Goal: Task Accomplishment & Management: Manage account settings

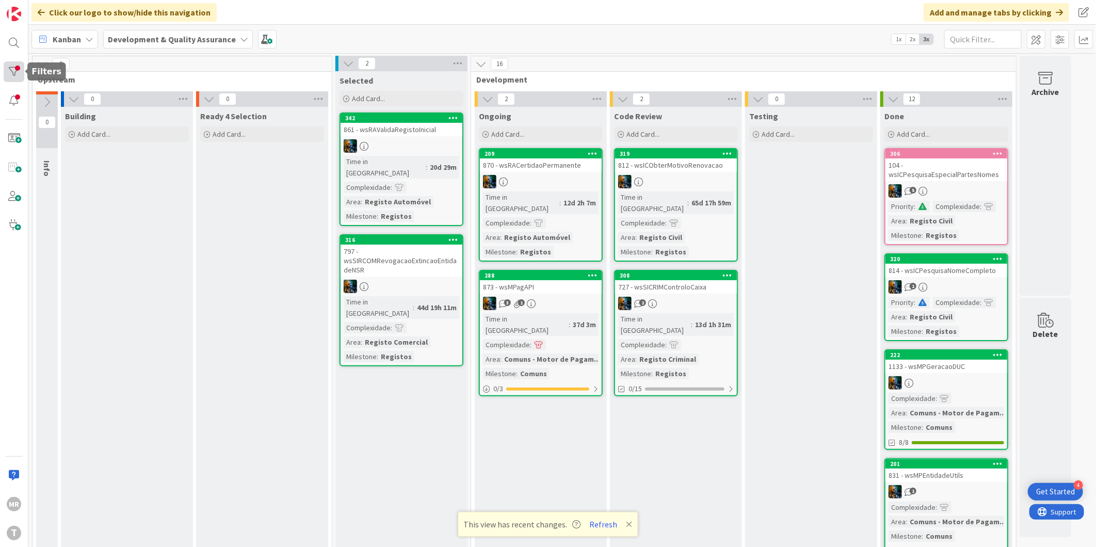
click at [23, 76] on div at bounding box center [14, 71] width 21 height 21
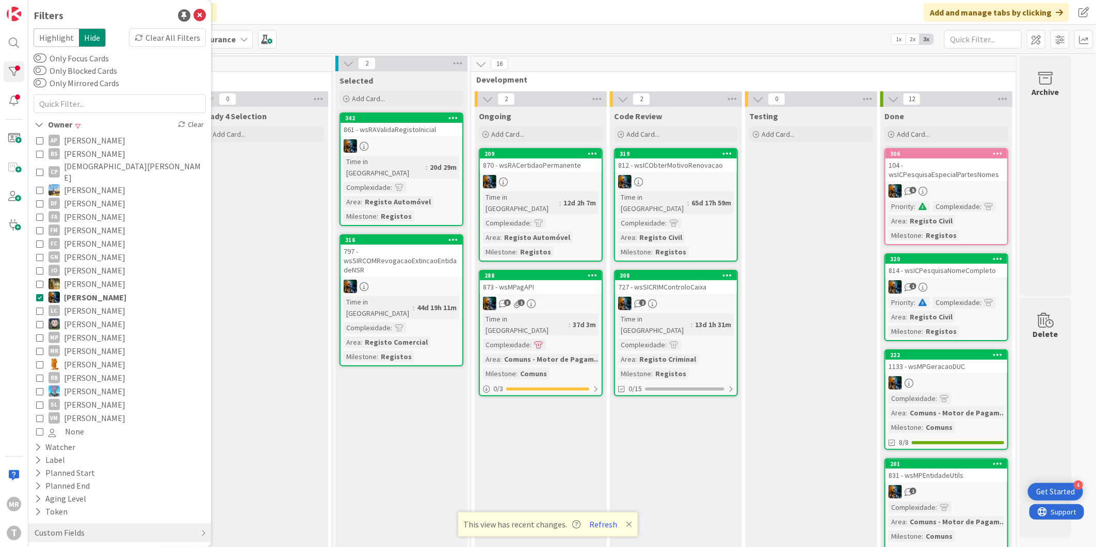
click at [100, 290] on span "[PERSON_NAME]" at bounding box center [95, 296] width 62 height 13
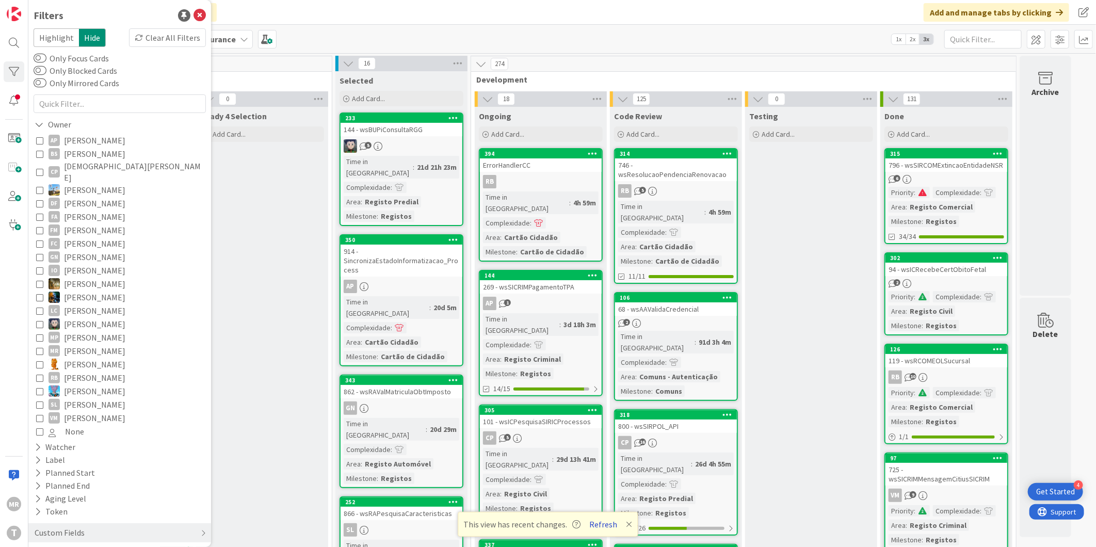
click at [604, 522] on button "Refresh" at bounding box center [603, 523] width 35 height 13
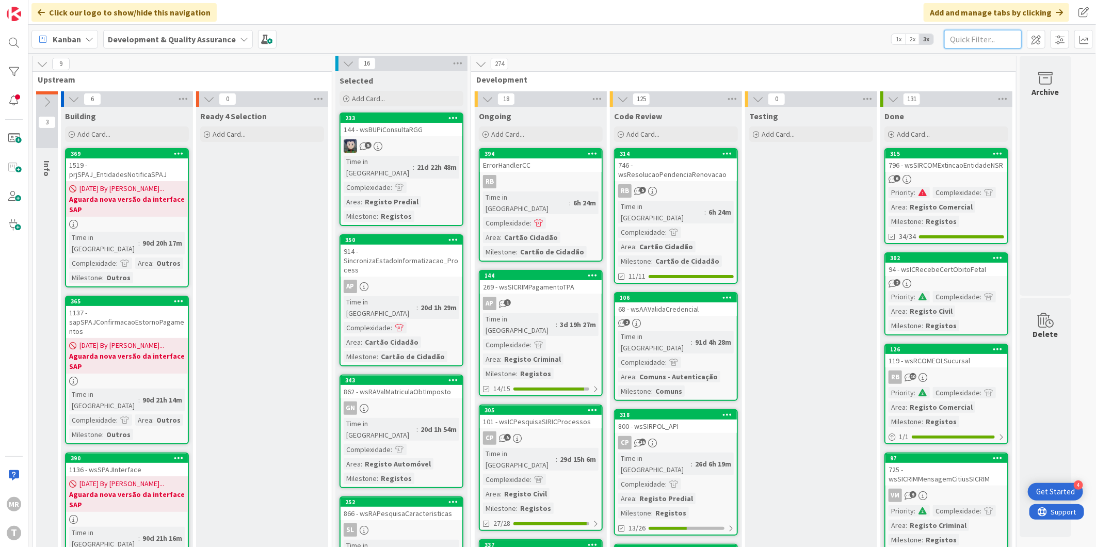
click at [967, 39] on input "text" at bounding box center [982, 39] width 77 height 19
paste input "SICRIMDivisoesAdministrativasEcris"
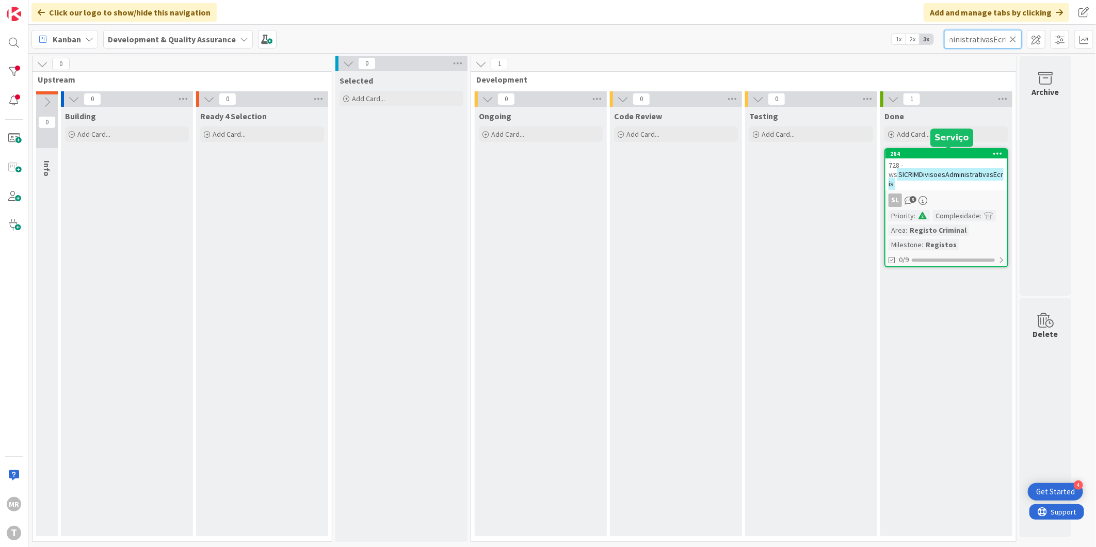
type input "SICRIMDivisoesAdministrativasEcris"
click at [967, 151] on div "264" at bounding box center [948, 153] width 117 height 7
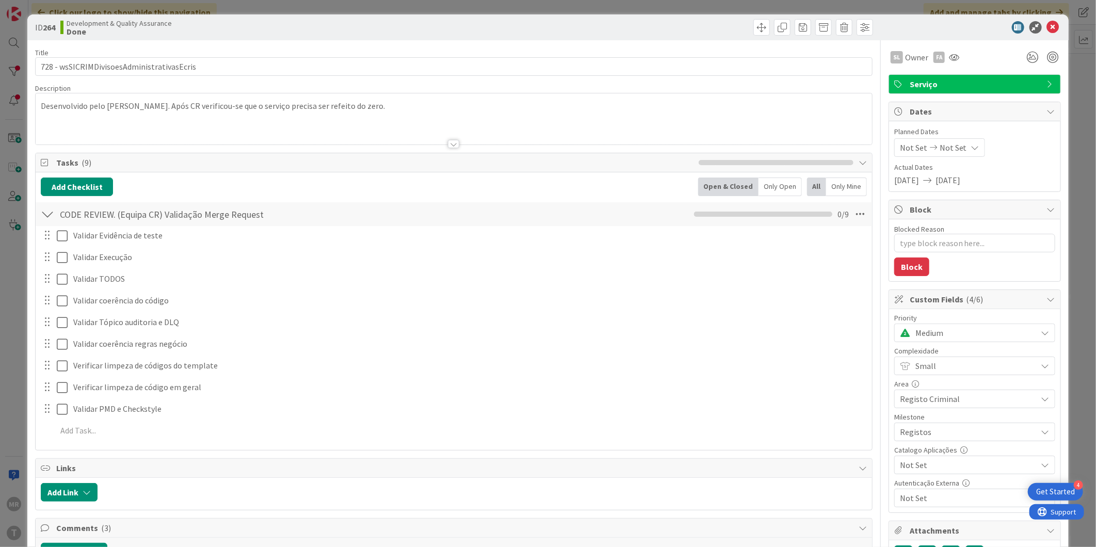
type textarea "x"
click at [1047, 25] on icon at bounding box center [1053, 27] width 12 height 12
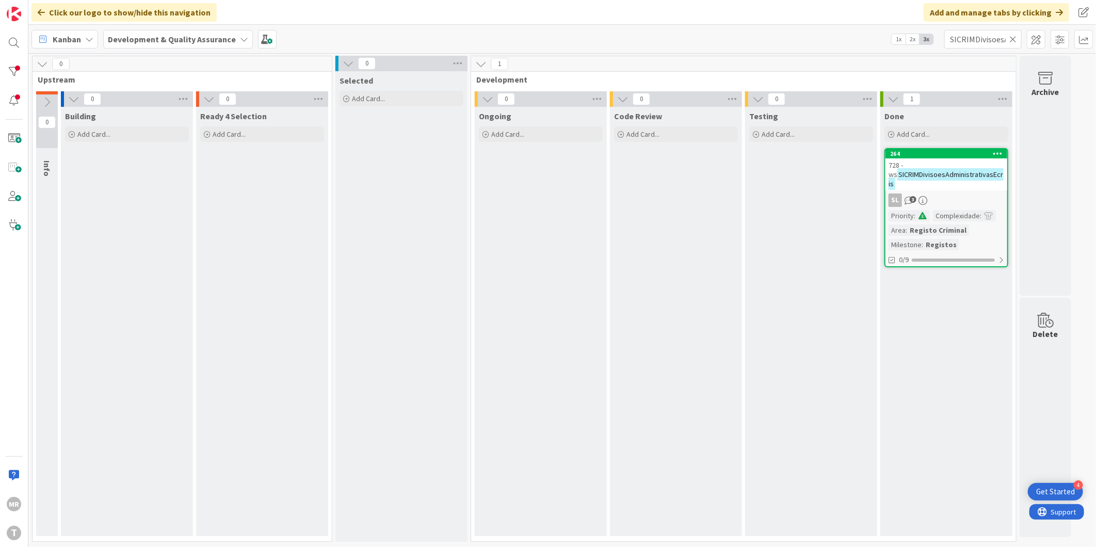
click at [997, 151] on icon at bounding box center [998, 153] width 10 height 7
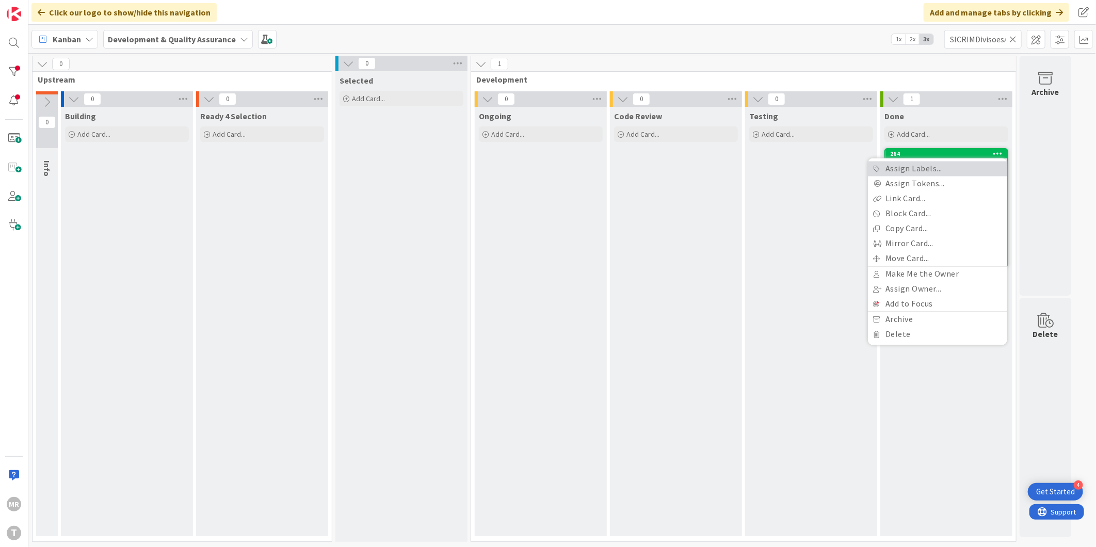
click at [974, 168] on link "Assign Labels..." at bounding box center [937, 168] width 139 height 15
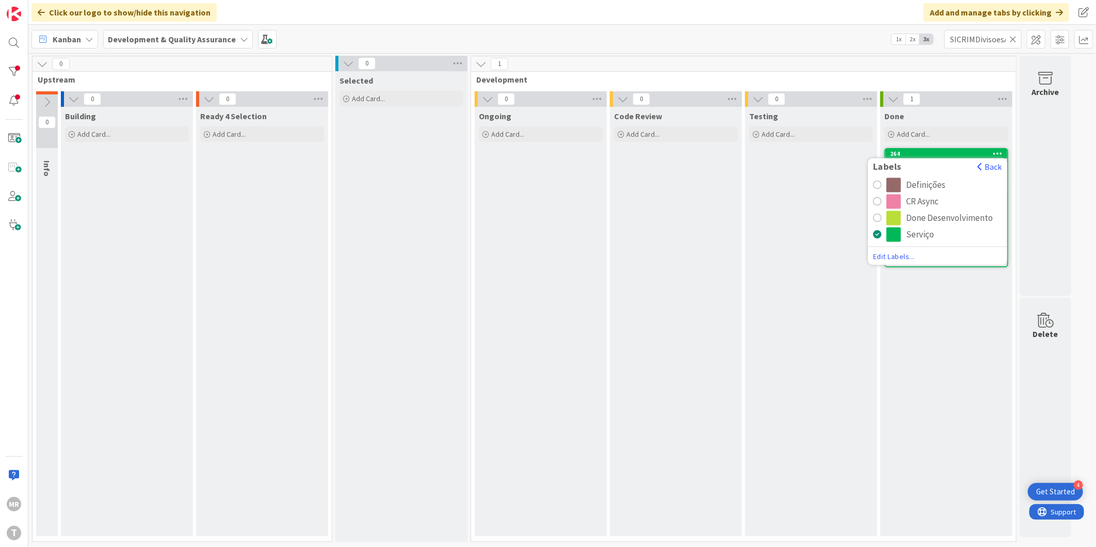
click at [937, 197] on div "CR Async" at bounding box center [922, 202] width 33 height 14
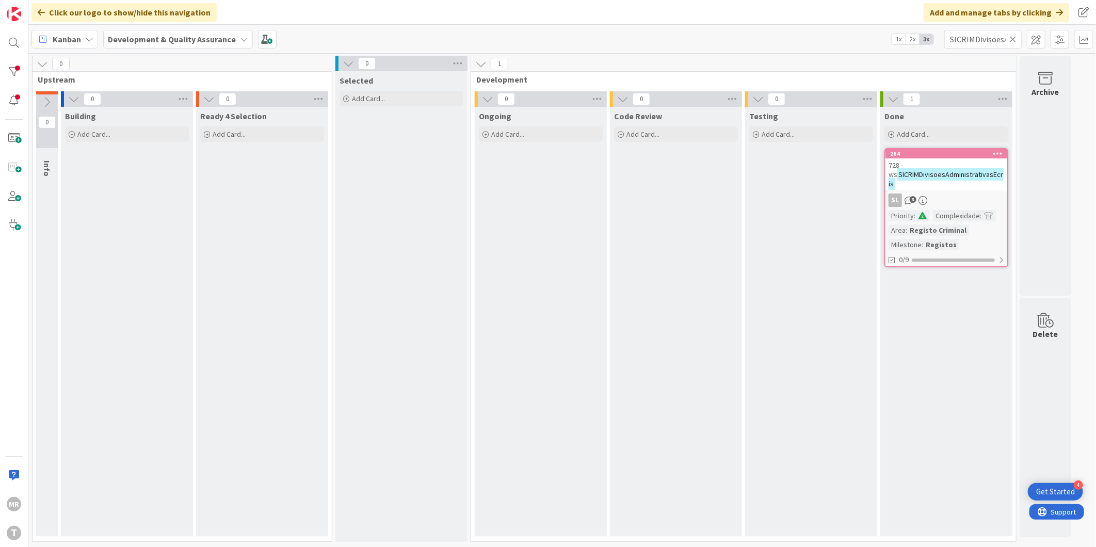
click at [1014, 39] on icon at bounding box center [1012, 39] width 7 height 9
click at [970, 40] on input "text" at bounding box center [982, 39] width 77 height 19
paste input "wsSICRIMPaisesEcris"
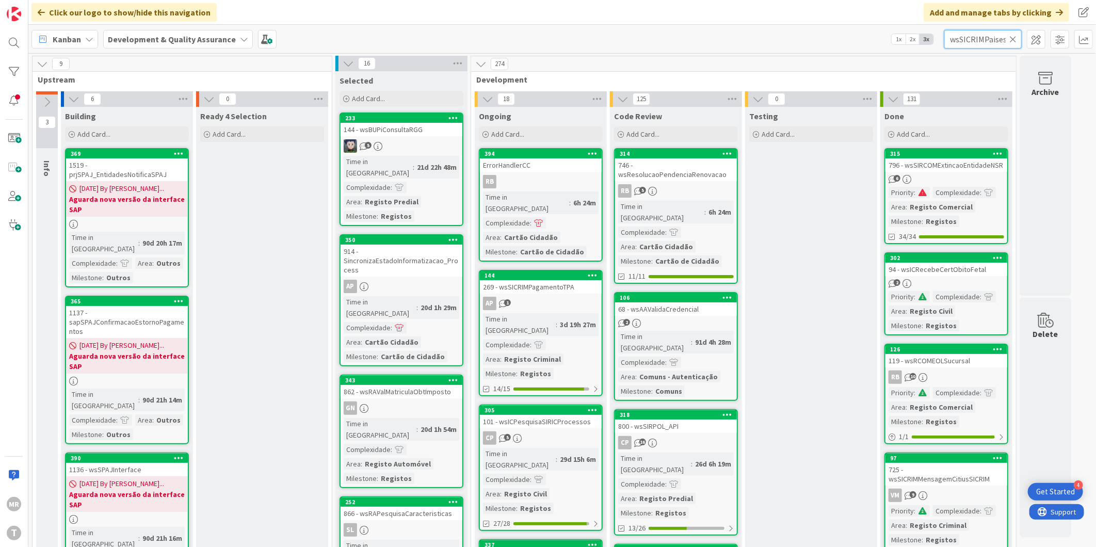
scroll to position [0, 16]
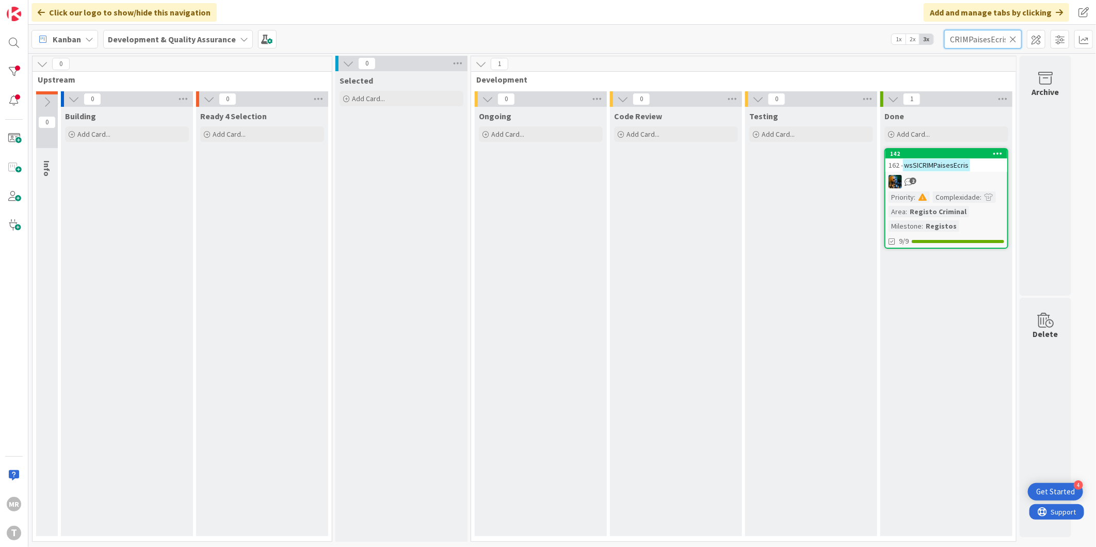
type input "wsSICRIMPaisesEcris"
drag, startPoint x: 1013, startPoint y: 37, endPoint x: 966, endPoint y: 42, distance: 47.7
click at [1013, 37] on icon at bounding box center [1012, 39] width 7 height 9
click at [966, 42] on input "text" at bounding box center [982, 39] width 77 height 19
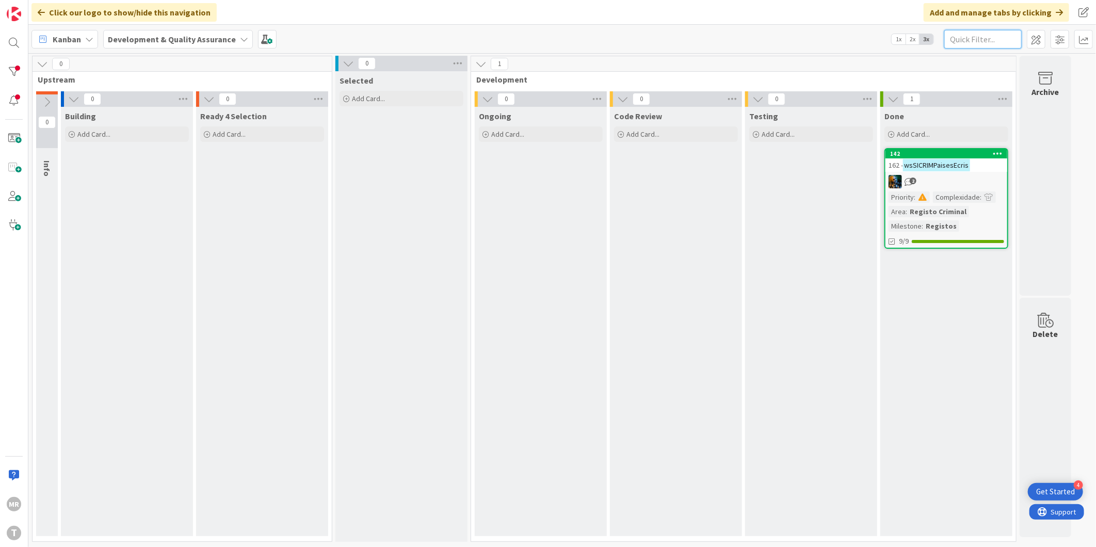
paste input "wsSICRIMRequerimentoCTM"
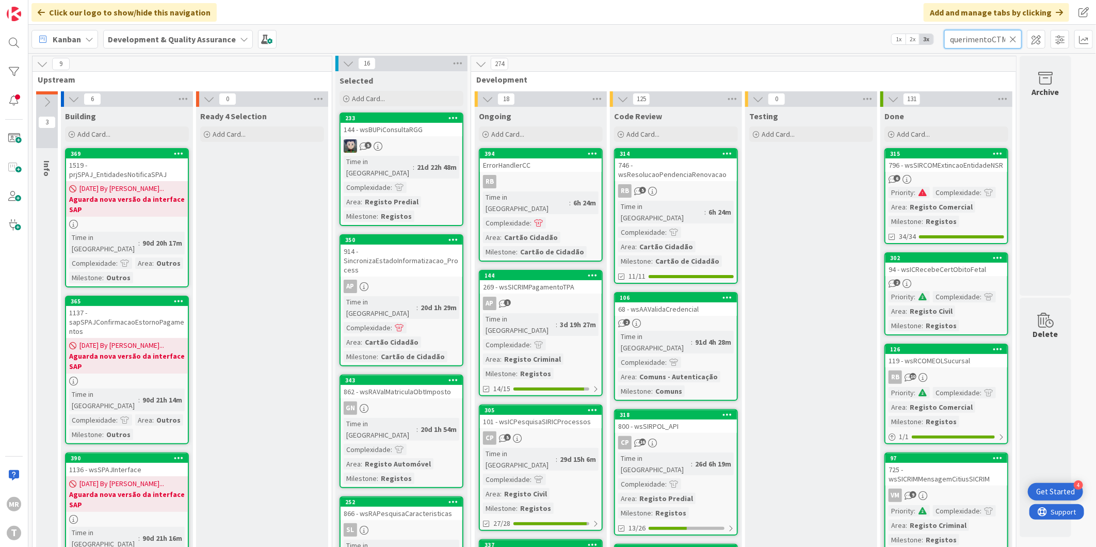
scroll to position [0, 42]
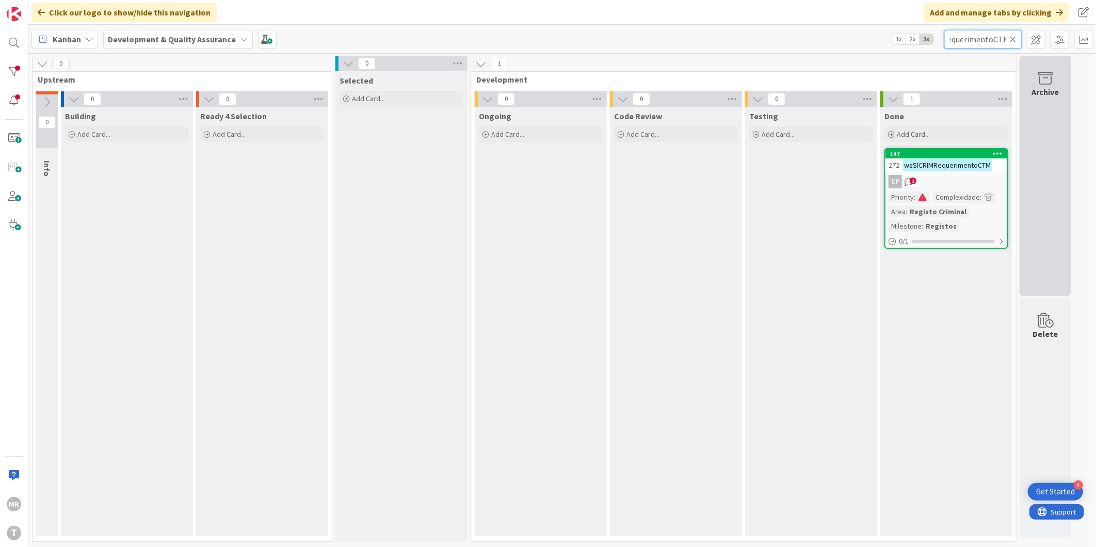
type input "wsSICRIMRequerimentoCTM"
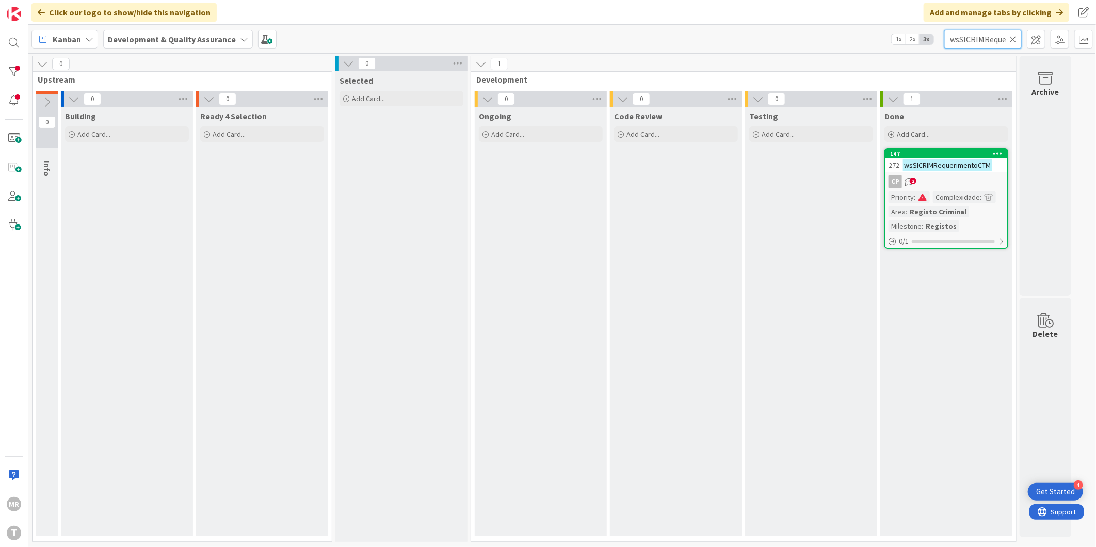
click at [1009, 40] on input "wsSICRIMRequerimentoCTM" at bounding box center [982, 39] width 77 height 19
click at [1011, 40] on icon at bounding box center [1012, 39] width 7 height 9
click at [987, 44] on input "text" at bounding box center [982, 39] width 77 height 19
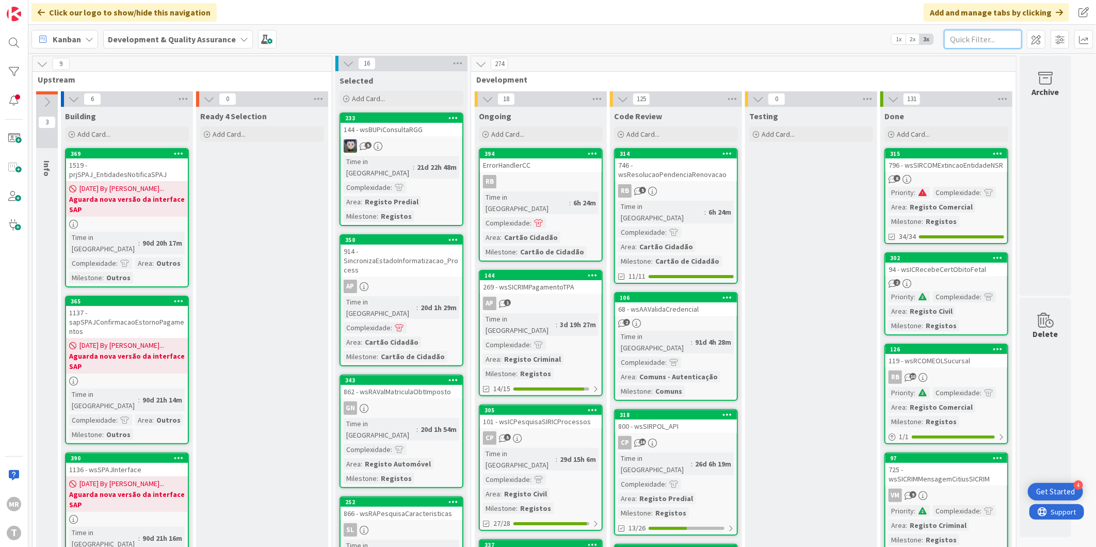
paste input "wsSICRIMObterDocumentoPagamento"
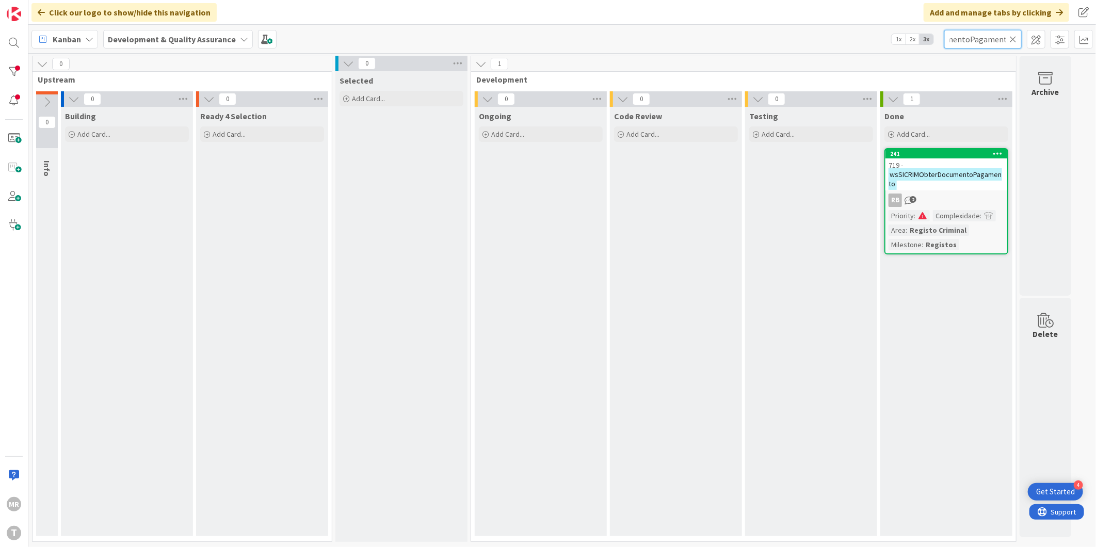
type input "wsSICRIMObterDocumentoPagamento"
click at [1009, 37] on input "wsSICRIMObterDocumentoPagamento" at bounding box center [982, 39] width 77 height 19
click at [1011, 39] on icon at bounding box center [1012, 39] width 7 height 9
click at [992, 39] on input "text" at bounding box center [982, 39] width 77 height 19
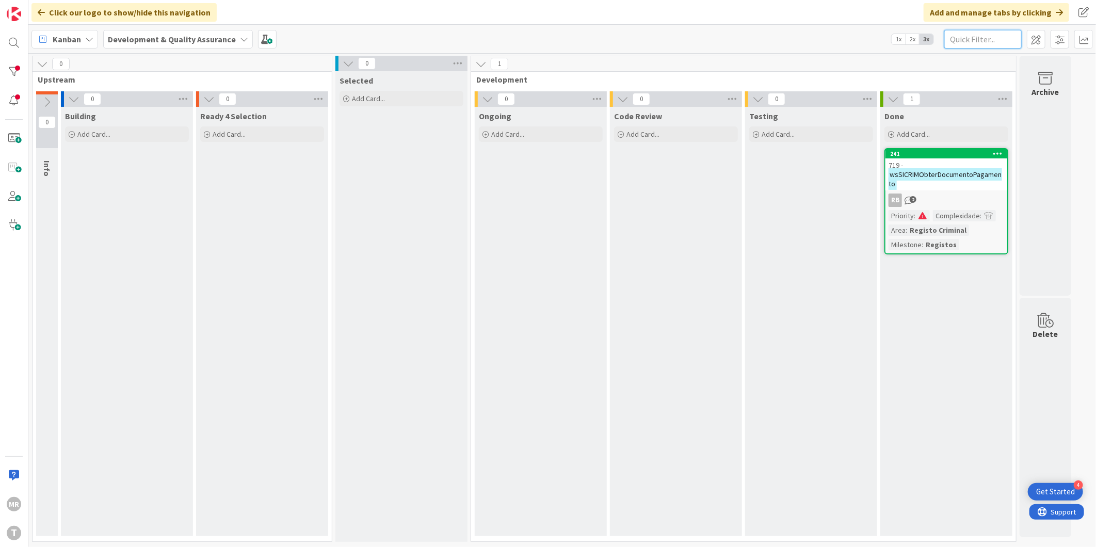
paste input "wsSICRIMObterFins"
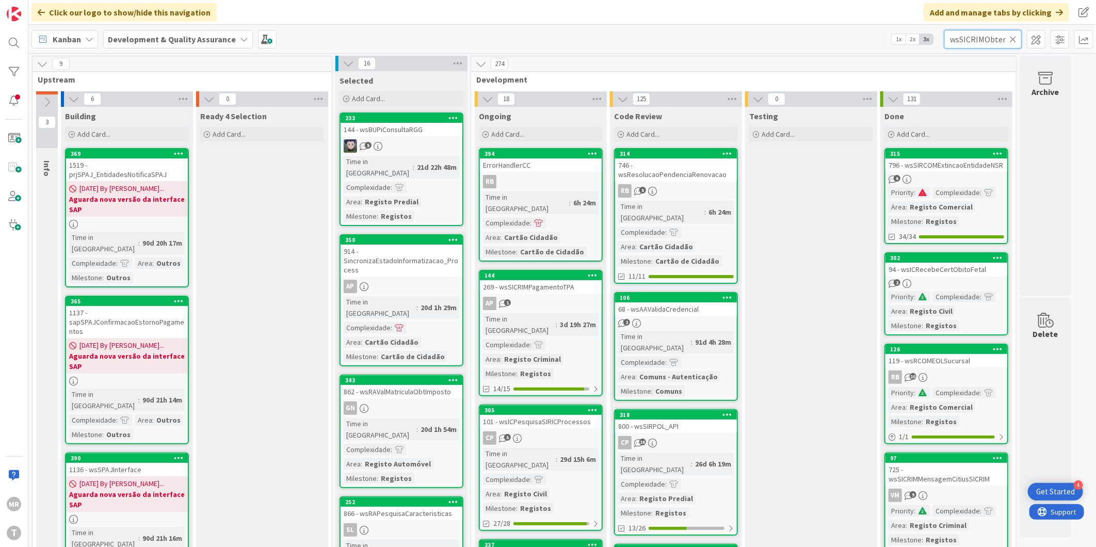
scroll to position [0, 11]
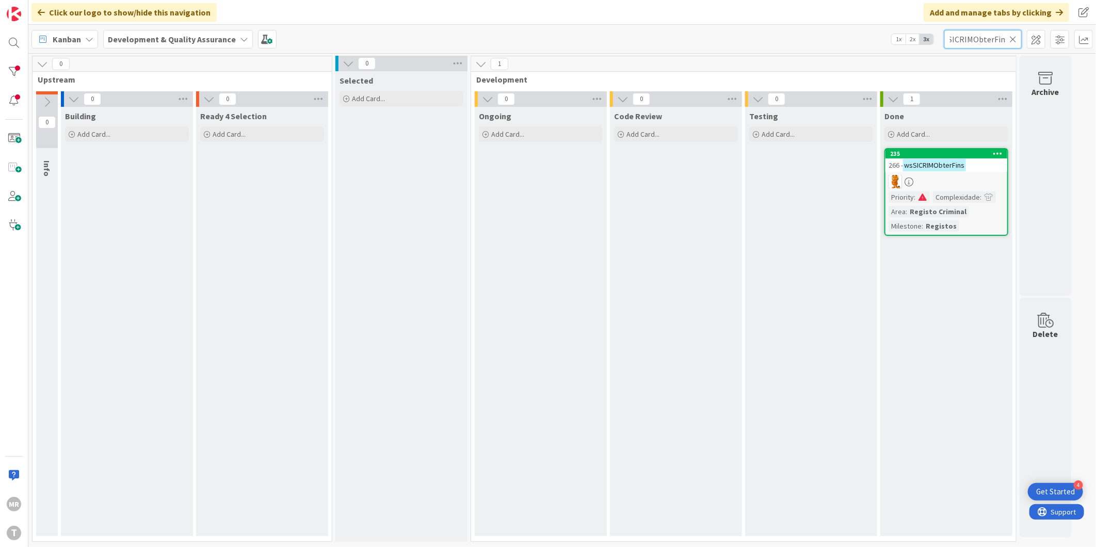
type input "wsSICRIMObterFins"
drag, startPoint x: 1010, startPoint y: 38, endPoint x: 998, endPoint y: 38, distance: 12.4
click at [1010, 38] on icon at bounding box center [1012, 39] width 7 height 9
click at [990, 38] on input "text" at bounding box center [982, 39] width 77 height 19
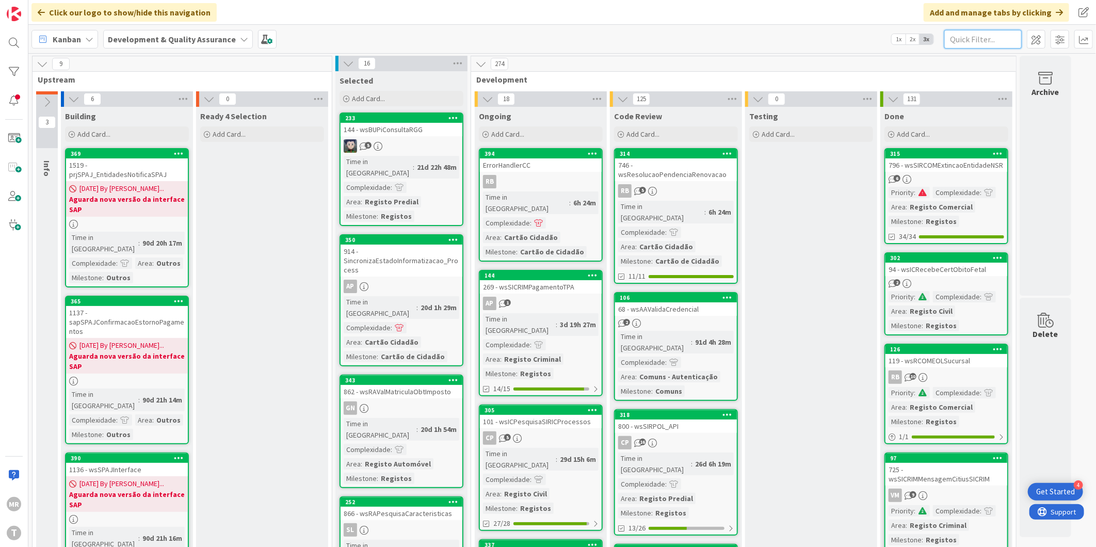
paste input "wsSICRIMObterCertificadoPublico"
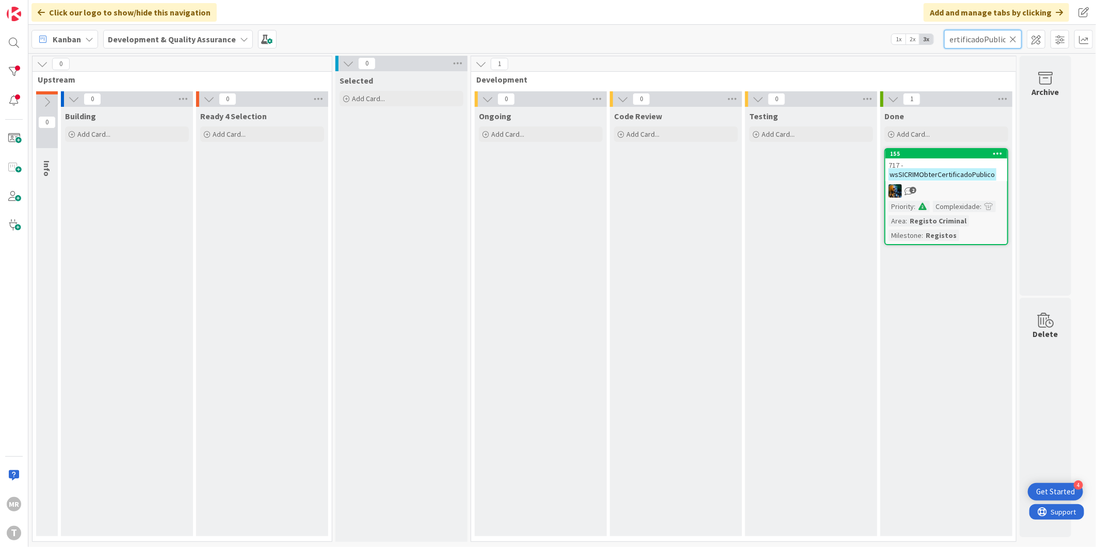
type input "wsSICRIMObterCertificadoPublico"
click at [939, 156] on div "155" at bounding box center [948, 153] width 117 height 7
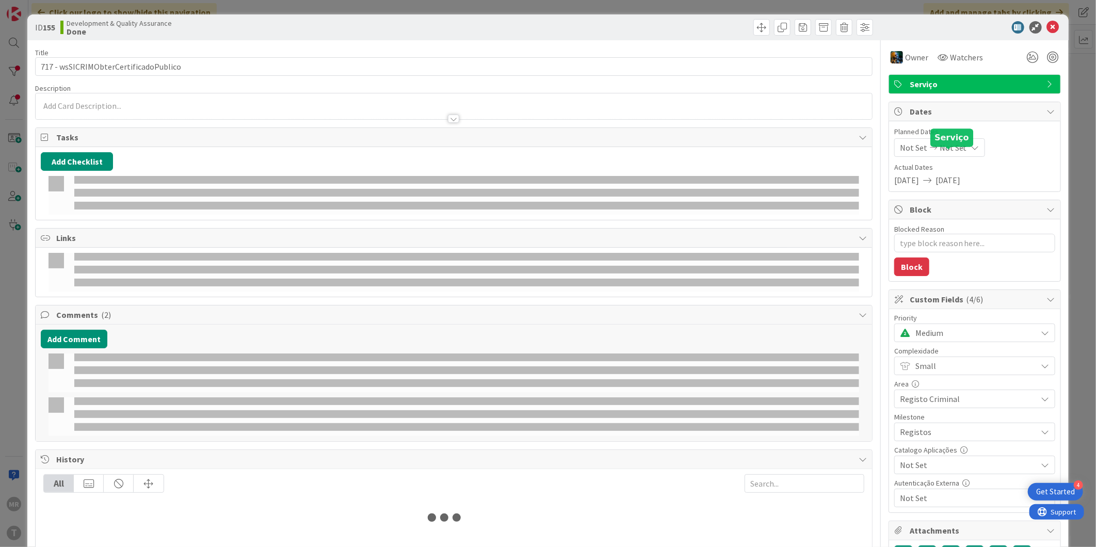
type textarea "x"
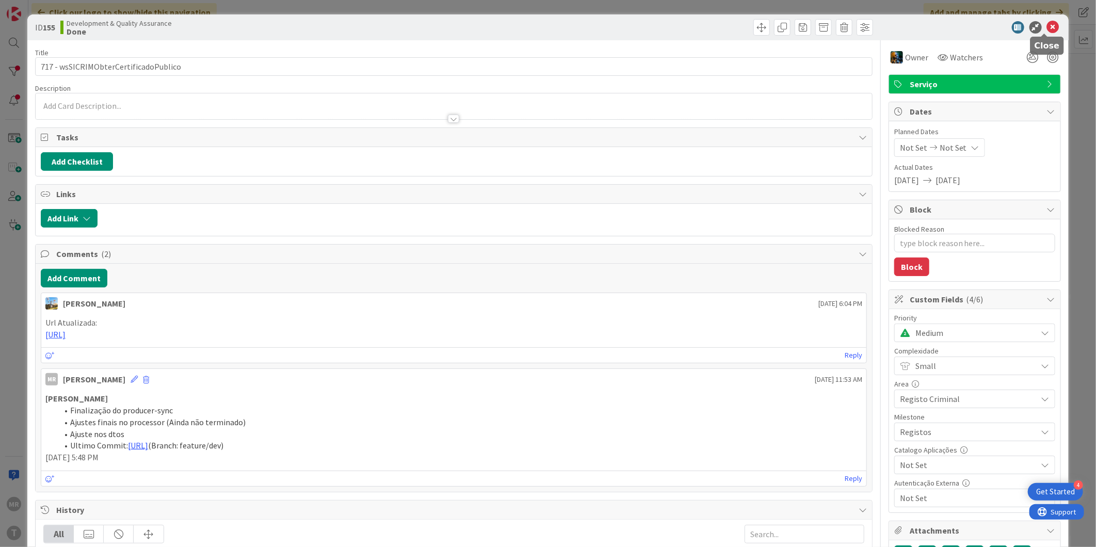
click at [1047, 29] on icon at bounding box center [1053, 27] width 12 height 12
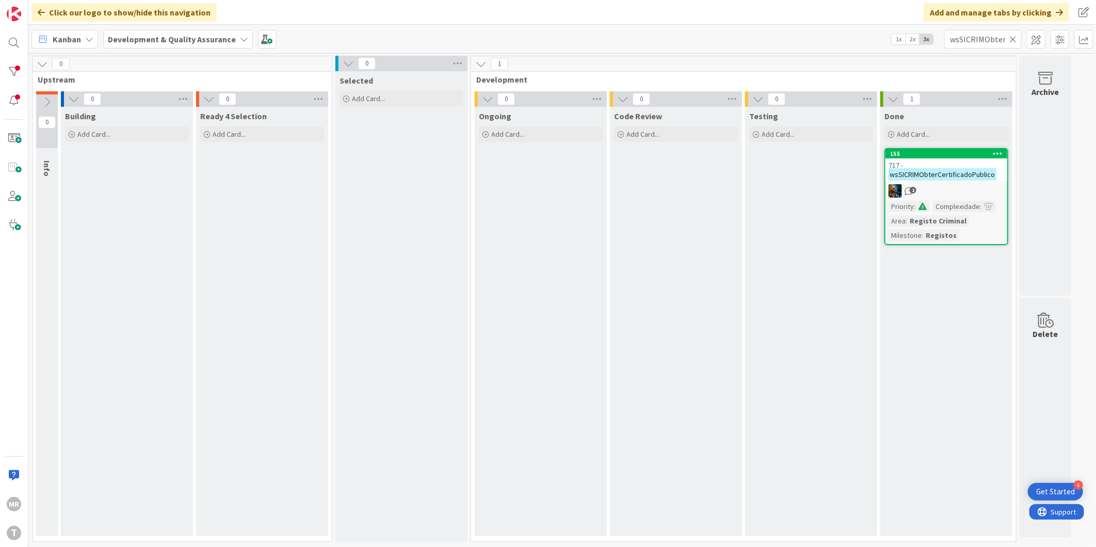
click at [998, 150] on icon at bounding box center [998, 153] width 10 height 7
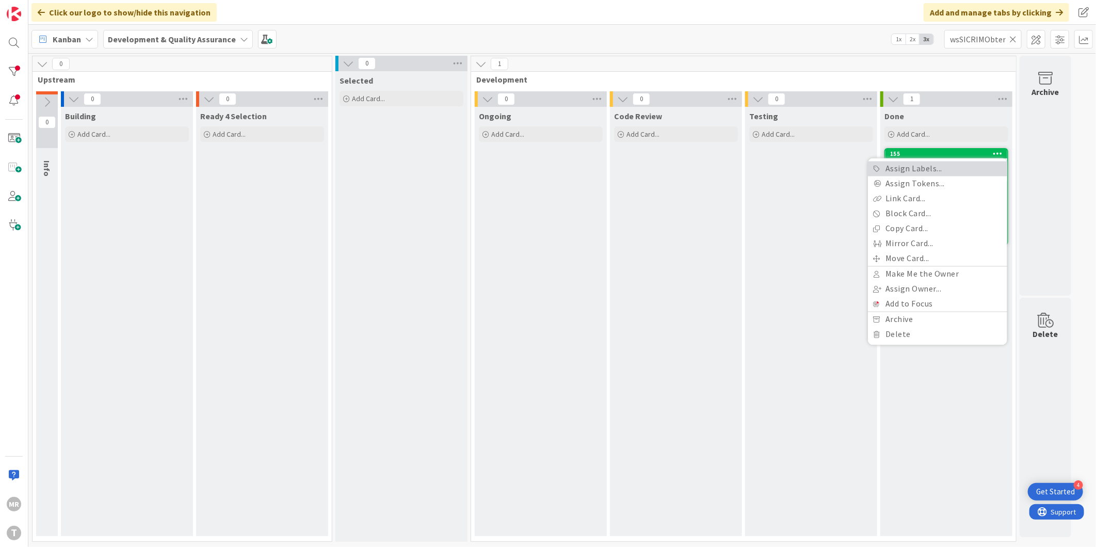
click at [942, 167] on link "Assign Labels..." at bounding box center [937, 168] width 139 height 15
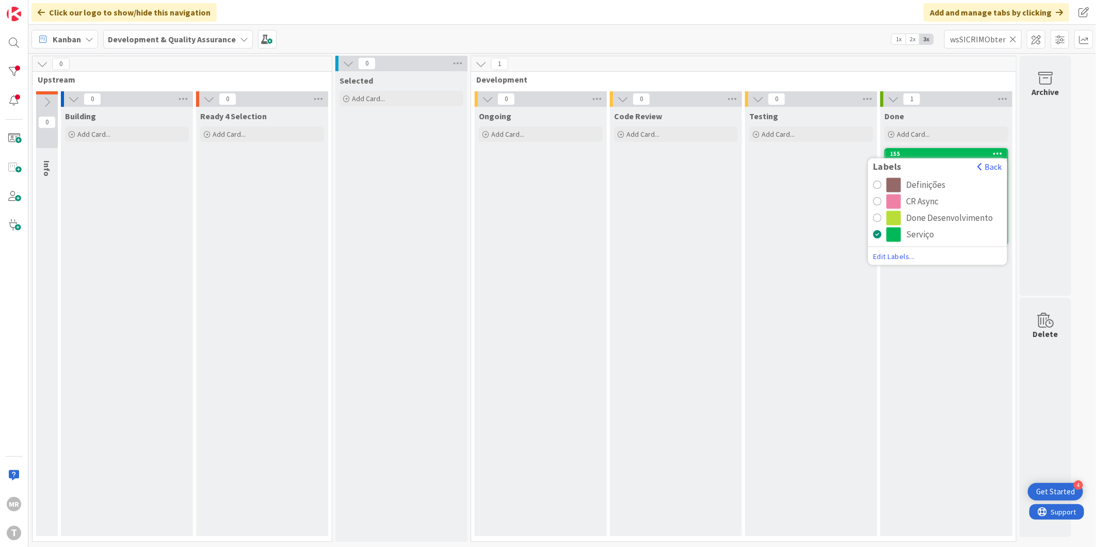
click at [924, 200] on div "CR Async" at bounding box center [922, 202] width 33 height 14
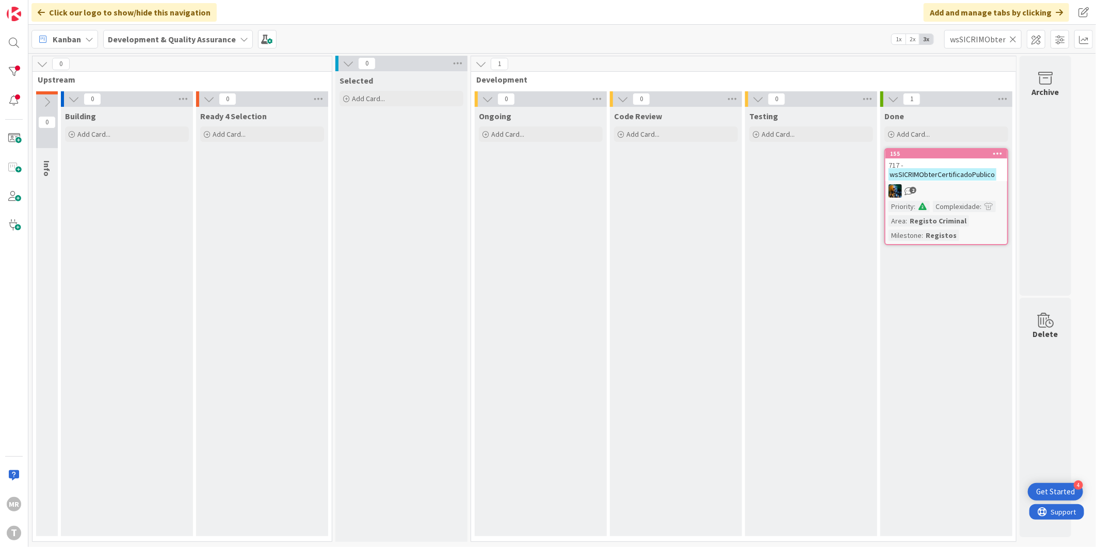
click at [967, 318] on div "Done Add Card... 155 Labels Back Definições CR Async Done Desenvolvimento Servi…" at bounding box center [946, 321] width 132 height 429
click at [1013, 40] on icon at bounding box center [1012, 39] width 7 height 9
click at [972, 38] on input "text" at bounding box center [982, 39] width 77 height 19
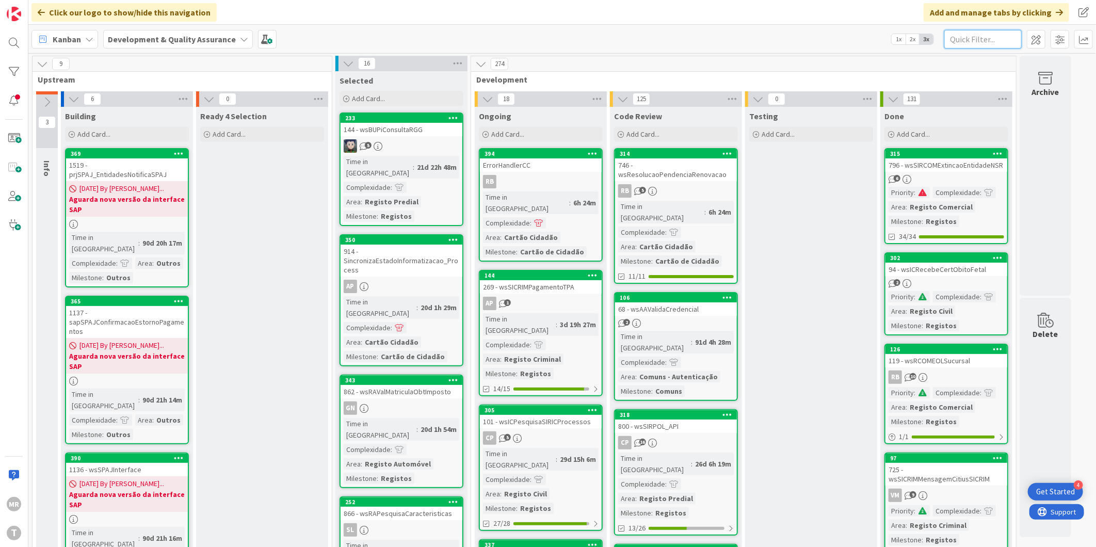
paste input "wsRECLUSCartaoReclusoGerirAgenda"
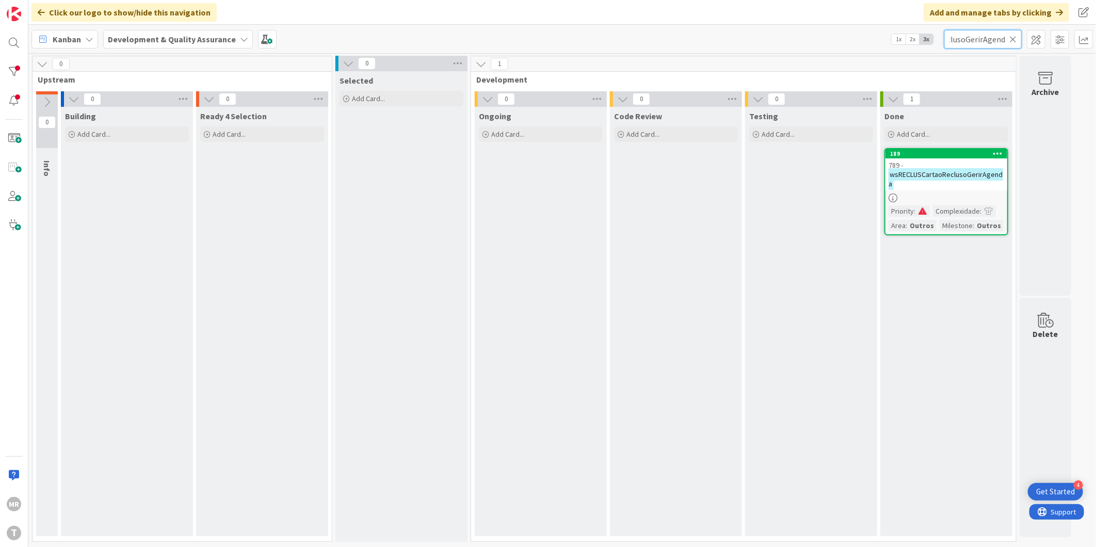
type input "wsRECLUSCartaoReclusoGerirAgenda"
click at [21, 79] on div at bounding box center [14, 71] width 21 height 21
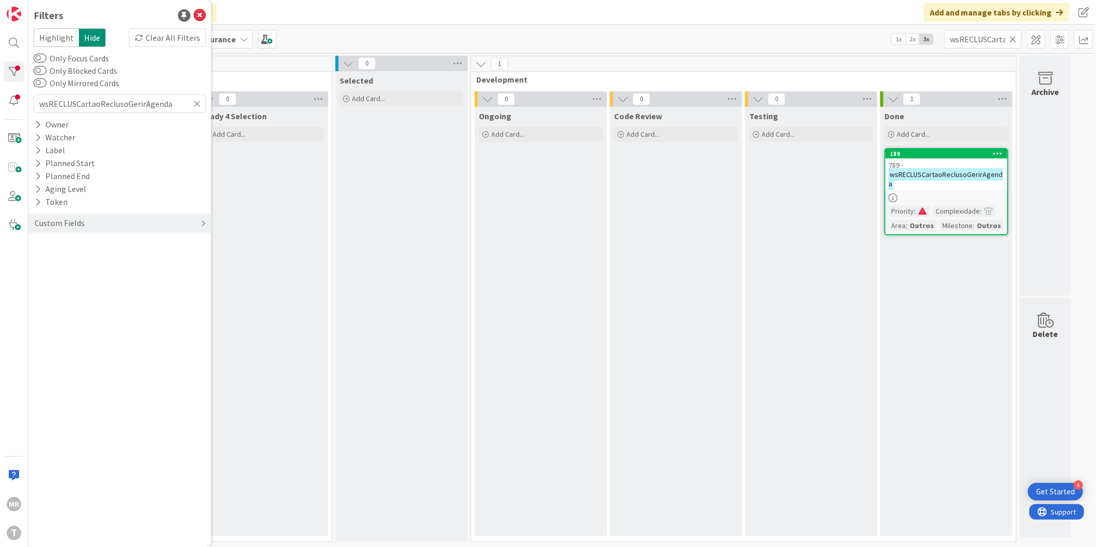
click at [38, 220] on div "Custom Fields" at bounding box center [60, 223] width 52 height 13
click at [36, 285] on icon at bounding box center [38, 283] width 7 height 9
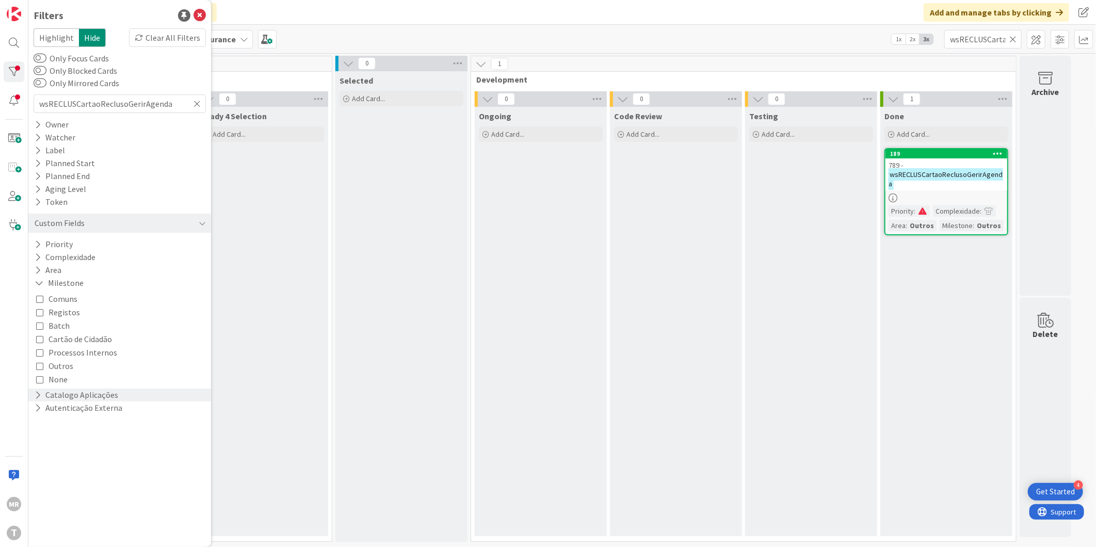
click at [31, 390] on div "Catalogo Aplicações" at bounding box center [119, 394] width 183 height 13
click at [38, 410] on icon at bounding box center [38, 407] width 7 height 9
click at [38, 410] on icon at bounding box center [39, 407] width 9 height 9
click at [38, 276] on button "Area" at bounding box center [48, 270] width 29 height 13
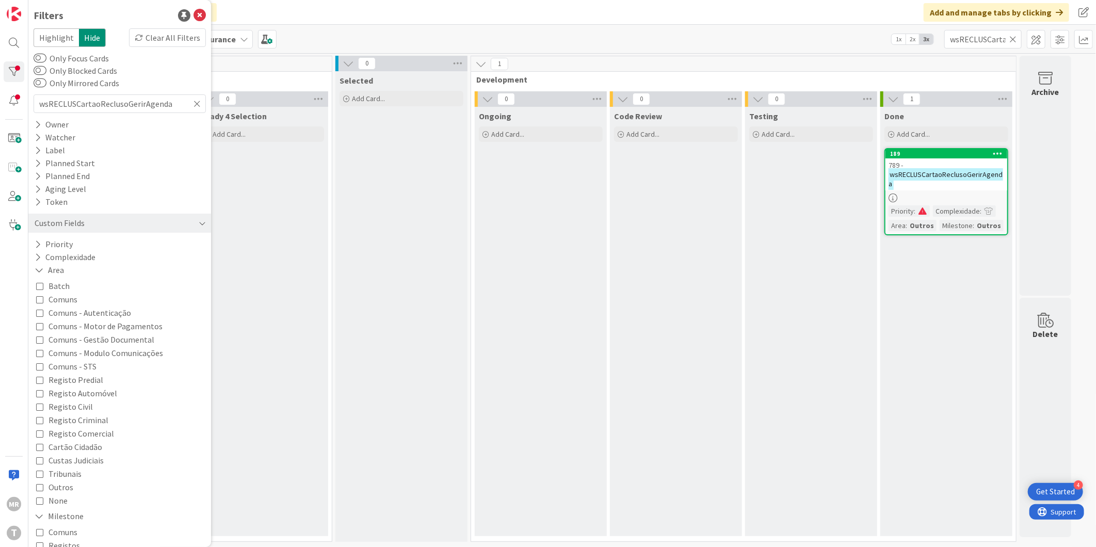
click at [37, 224] on div "Custom Fields" at bounding box center [60, 223] width 52 height 13
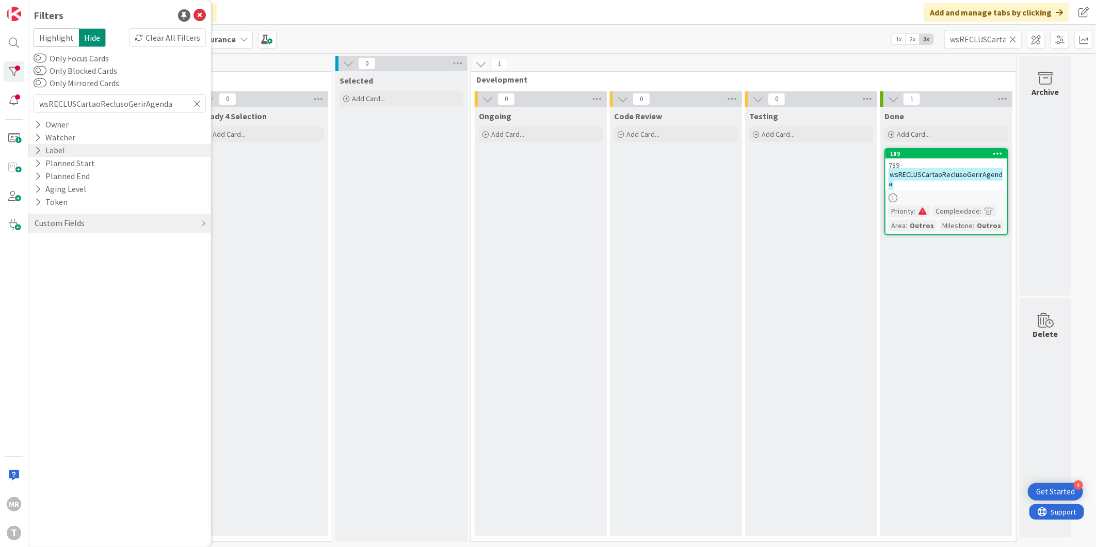
click at [37, 151] on icon at bounding box center [38, 150] width 7 height 9
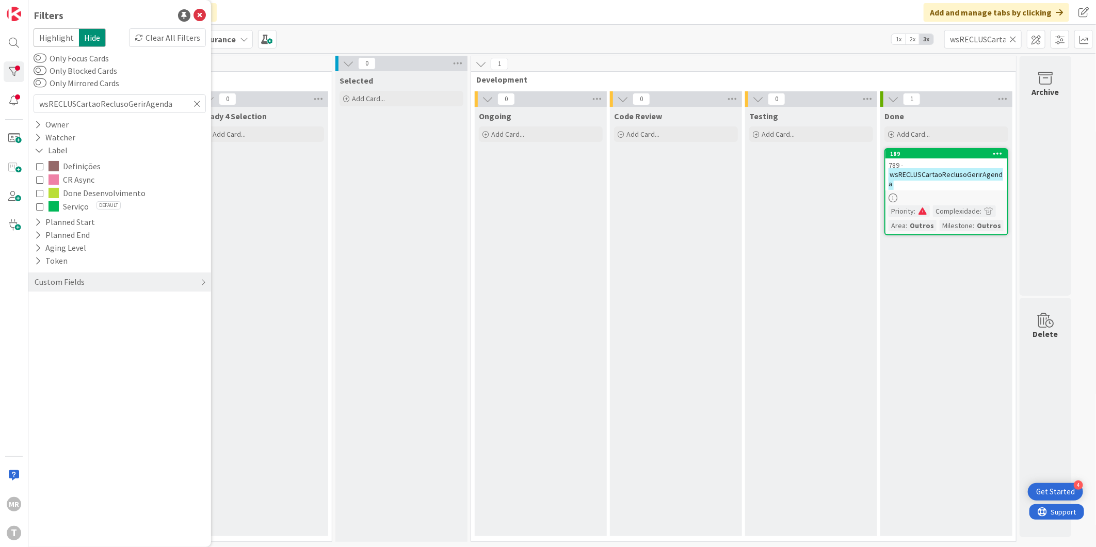
click at [73, 175] on span "CR Async" at bounding box center [78, 179] width 31 height 13
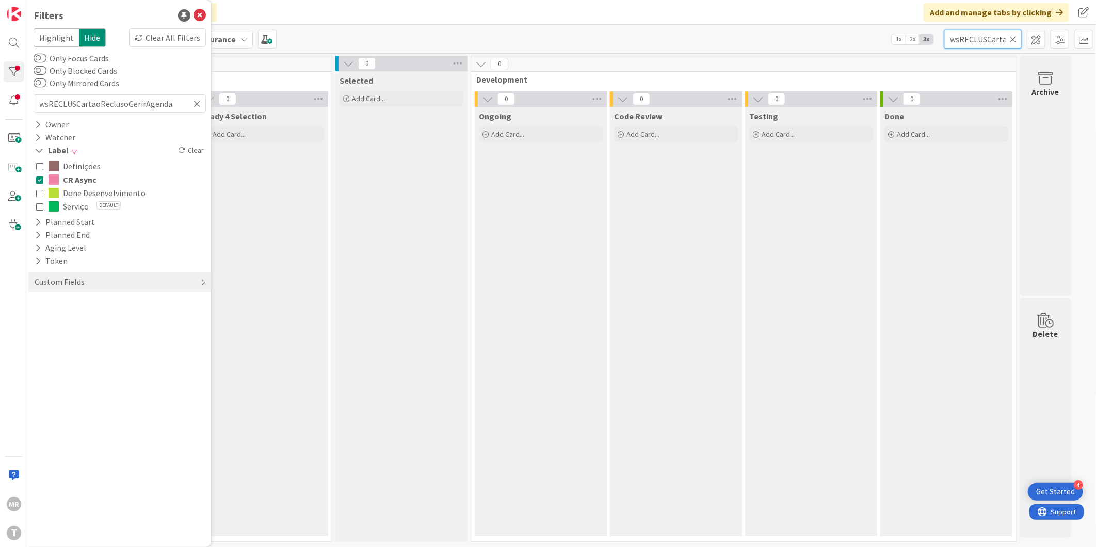
click at [1020, 42] on input "wsRECLUSCartaoReclusoGerirAgenda" at bounding box center [982, 39] width 77 height 19
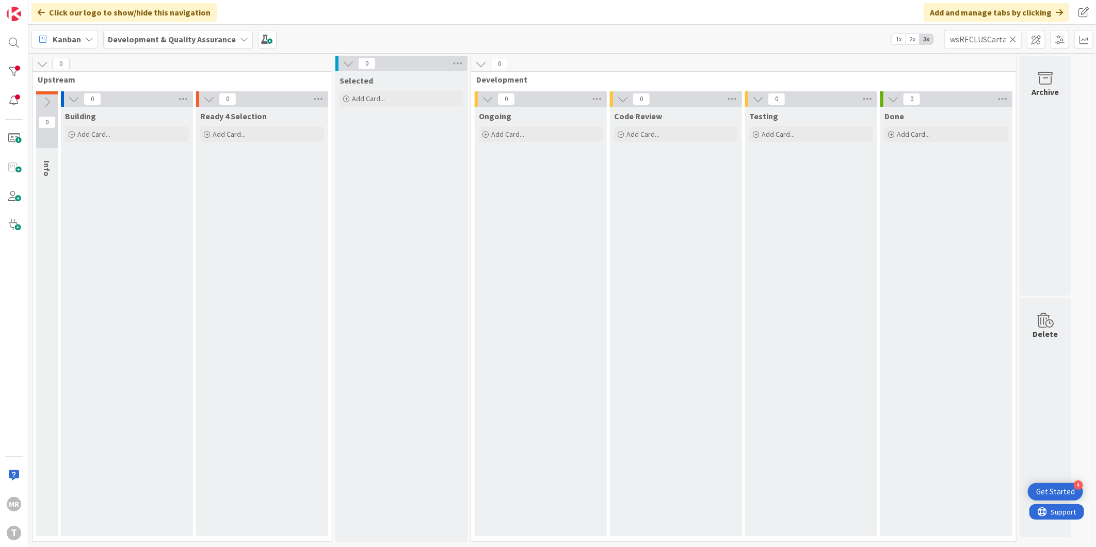
click at [1015, 40] on icon at bounding box center [1012, 39] width 7 height 9
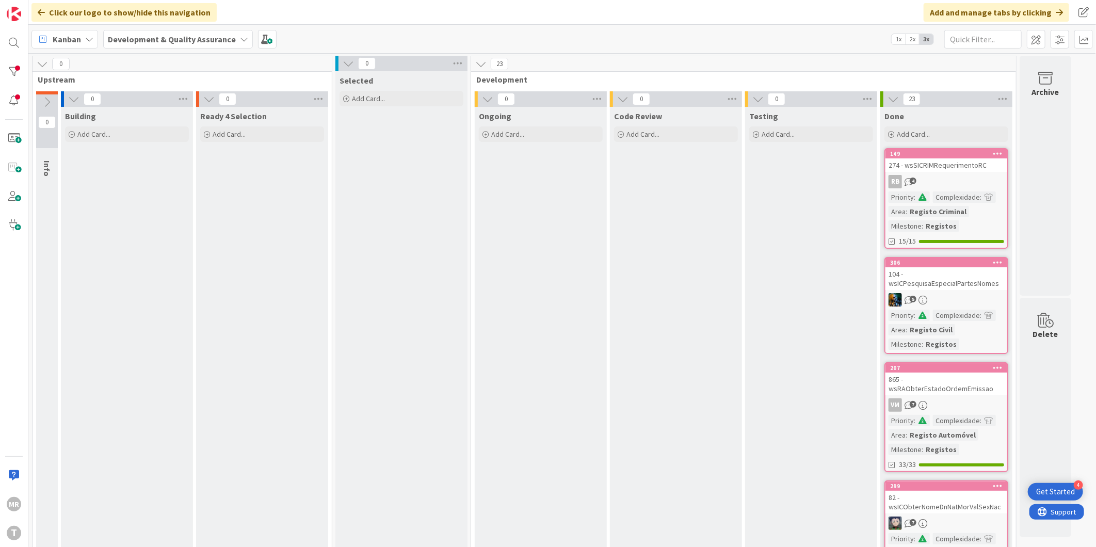
click at [22, 76] on div at bounding box center [14, 71] width 21 height 21
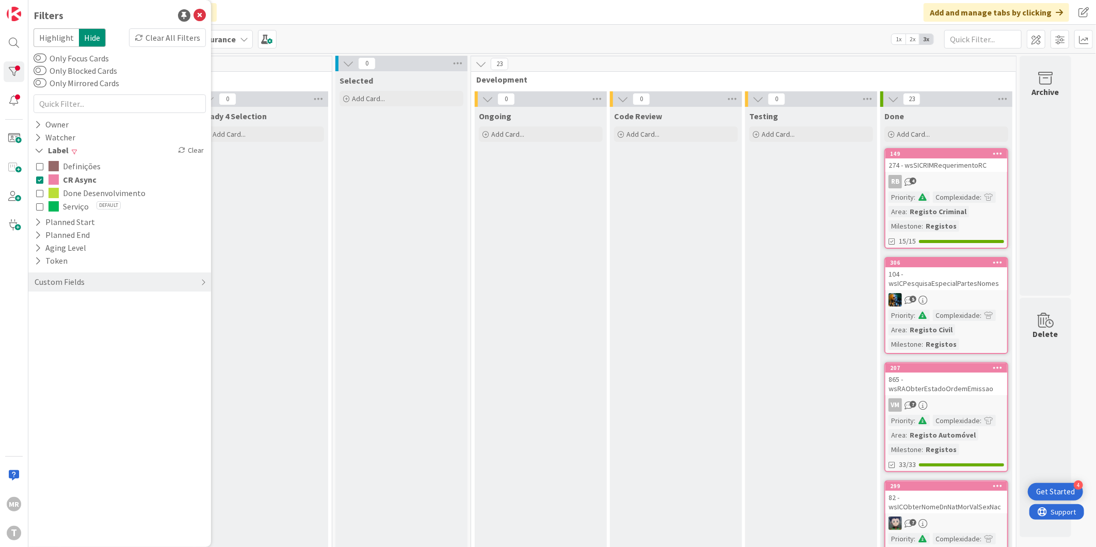
click at [41, 179] on icon at bounding box center [39, 179] width 7 height 7
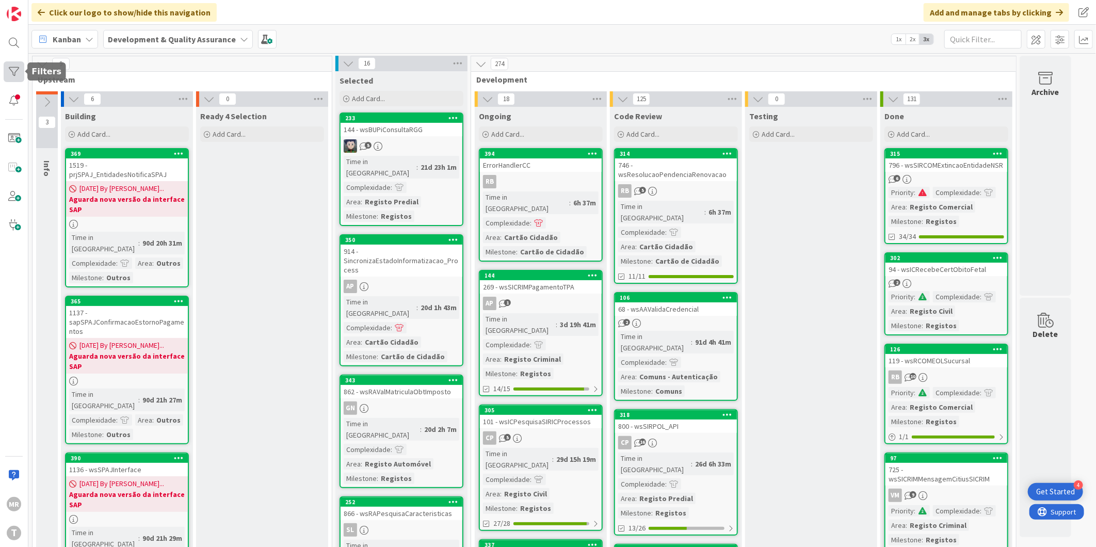
click at [4, 74] on div at bounding box center [14, 71] width 21 height 21
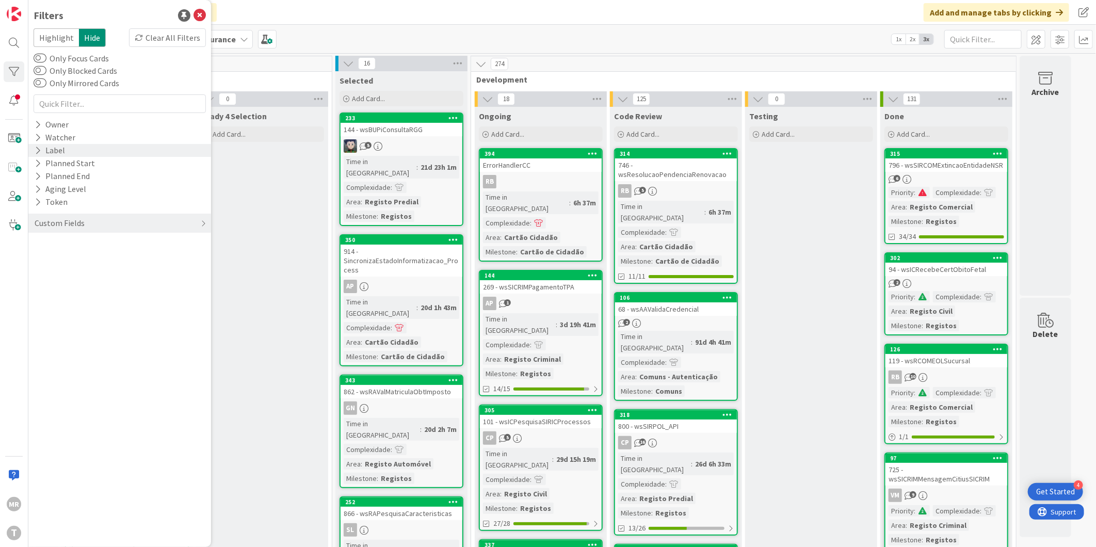
click at [35, 154] on icon at bounding box center [38, 150] width 7 height 9
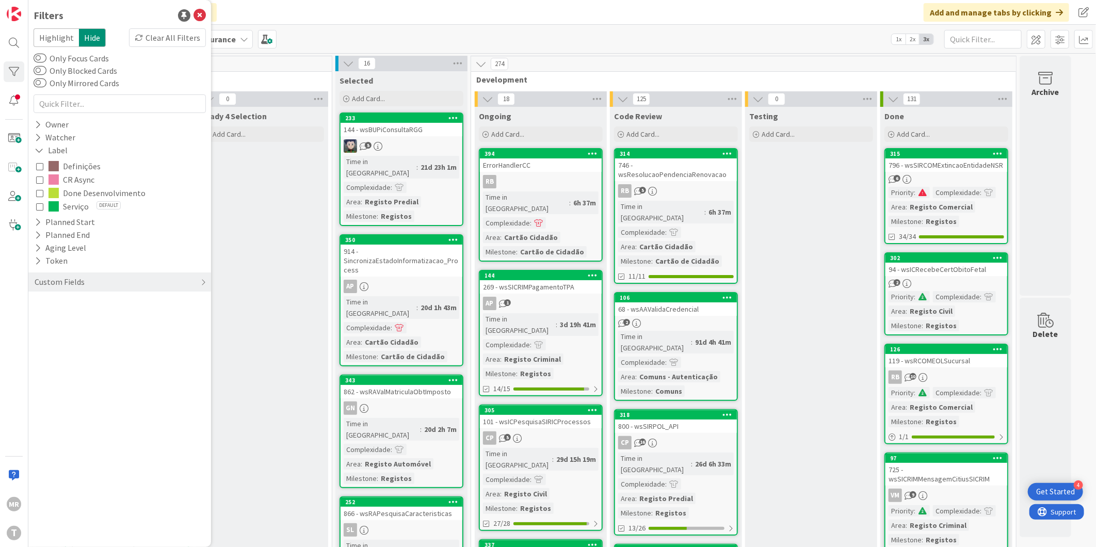
click at [38, 179] on icon at bounding box center [39, 179] width 7 height 7
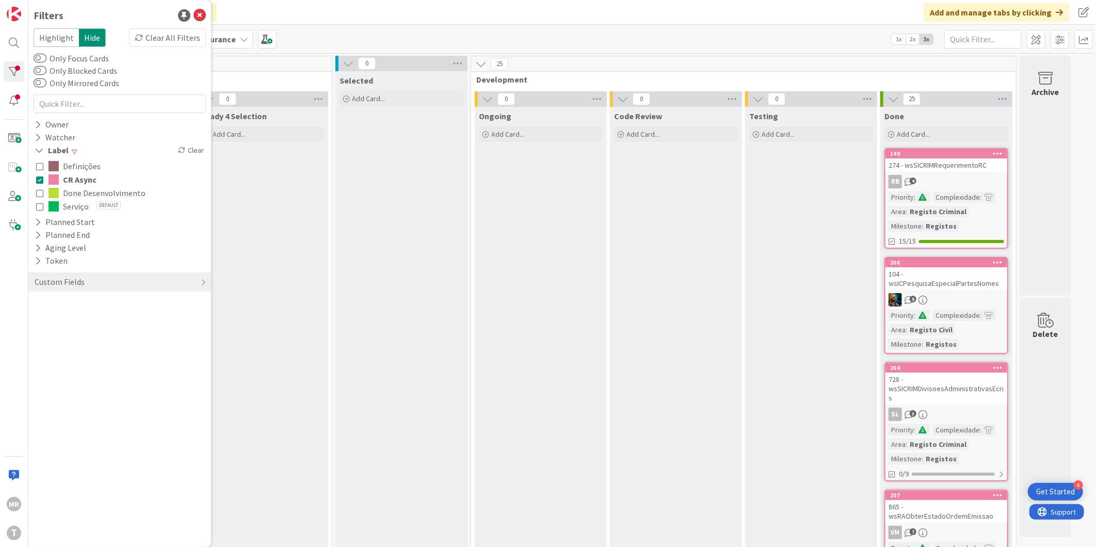
drag, startPoint x: 79, startPoint y: 177, endPoint x: 98, endPoint y: 182, distance: 19.0
click at [79, 177] on span "CR Async" at bounding box center [80, 179] width 34 height 13
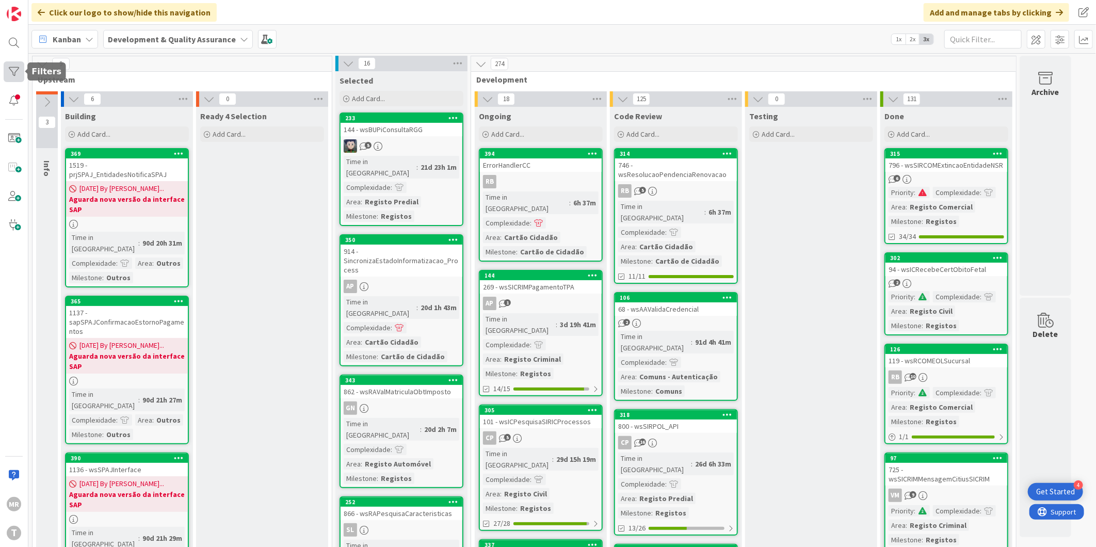
click at [9, 62] on div at bounding box center [14, 71] width 21 height 21
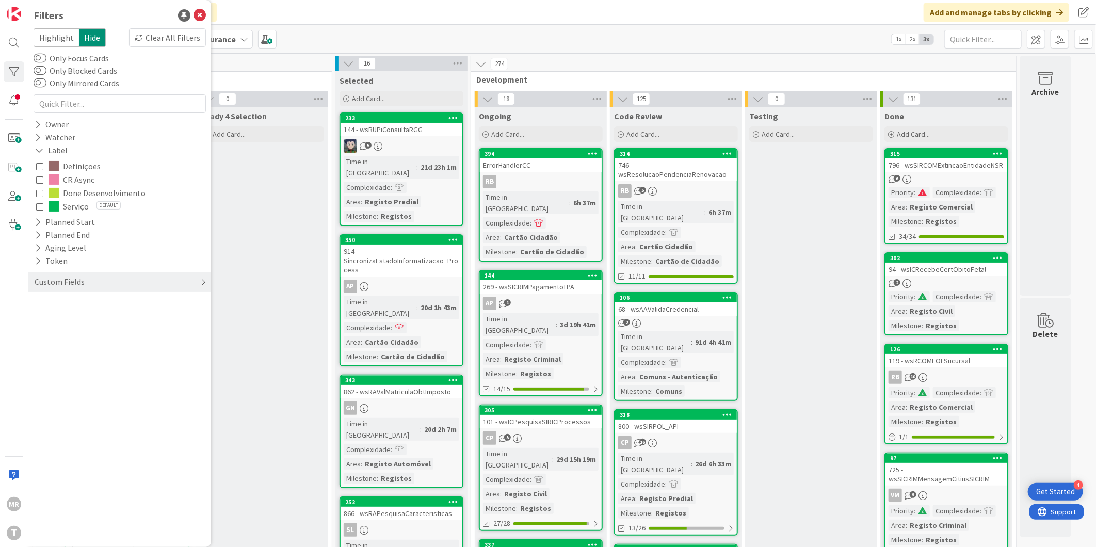
click at [31, 277] on div "Custom Fields" at bounding box center [119, 281] width 183 height 19
click at [35, 302] on icon at bounding box center [38, 303] width 7 height 9
click at [66, 324] on span "Critical" at bounding box center [67, 318] width 38 height 13
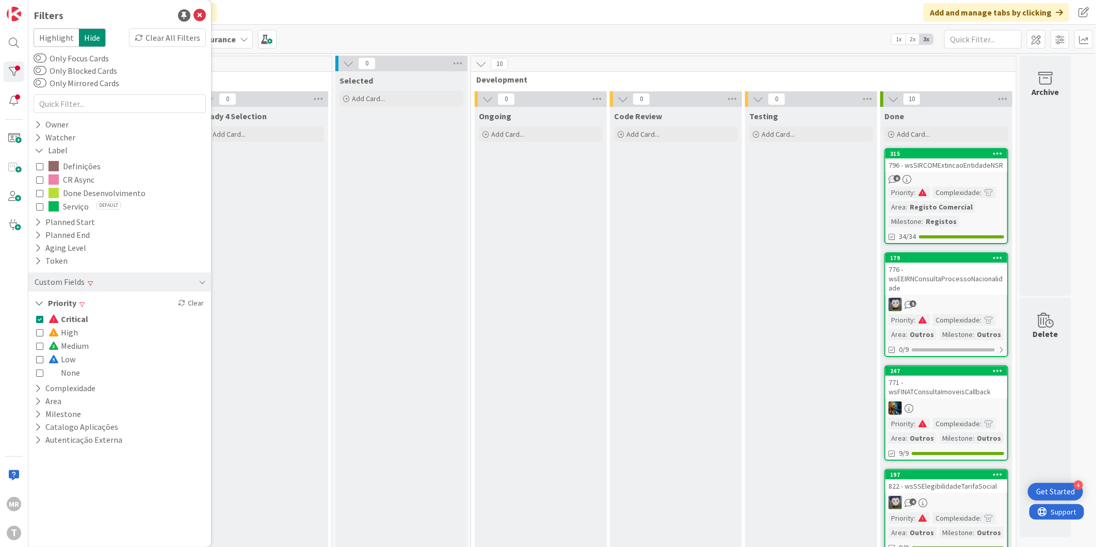
click at [112, 320] on div "Critical High Medium Low None" at bounding box center [119, 345] width 167 height 67
click at [75, 315] on span "Critical" at bounding box center [68, 318] width 40 height 13
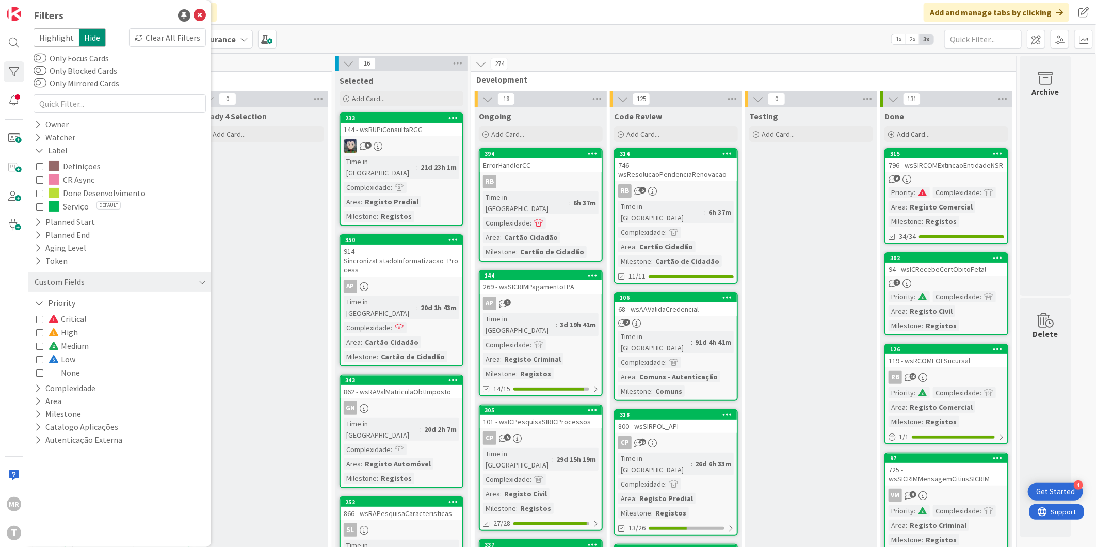
click at [65, 332] on span "High" at bounding box center [62, 332] width 29 height 13
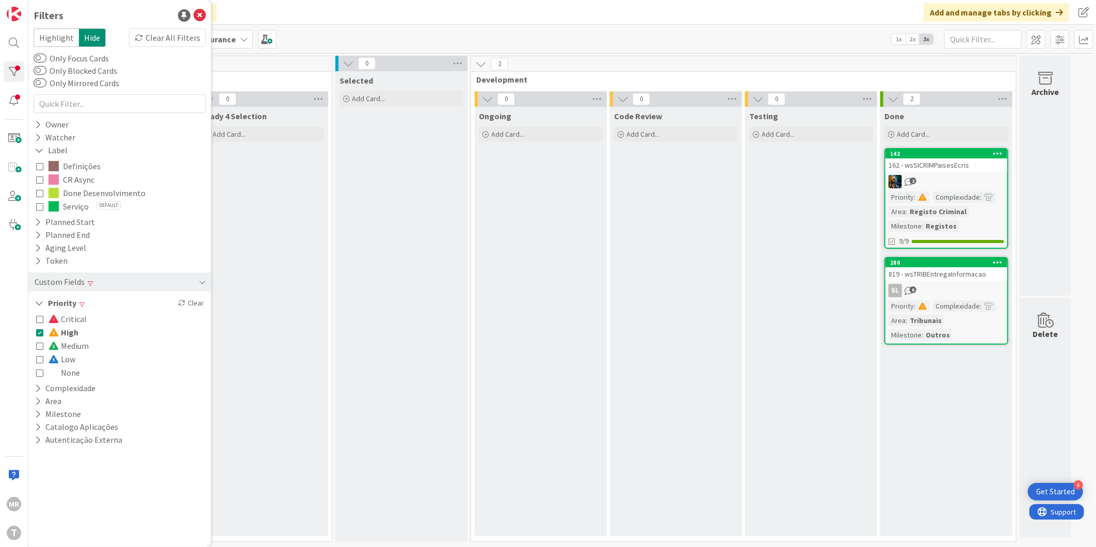
click at [63, 364] on span "Low" at bounding box center [61, 358] width 27 height 13
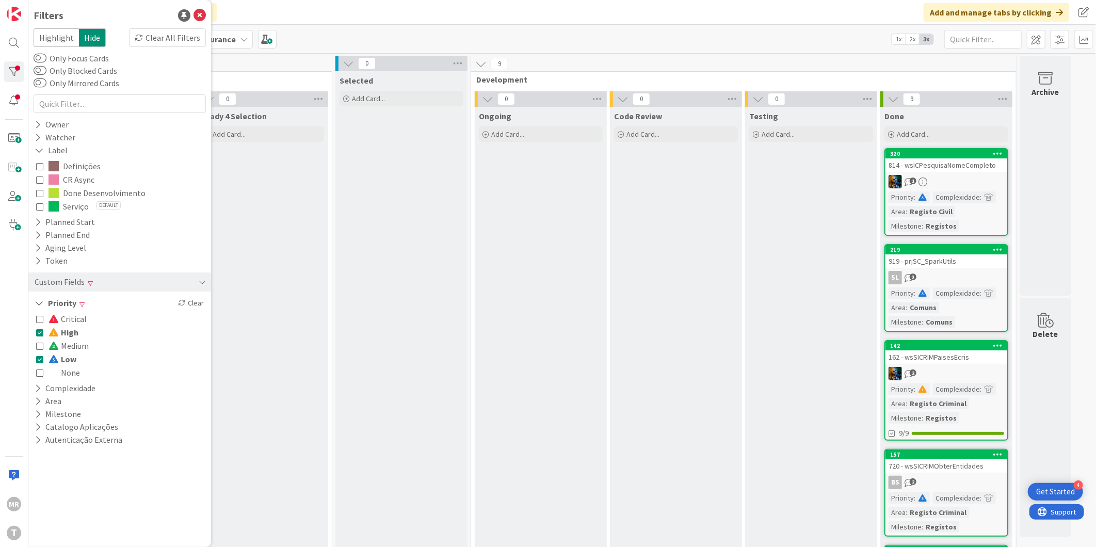
click at [64, 331] on span "High" at bounding box center [63, 332] width 30 height 13
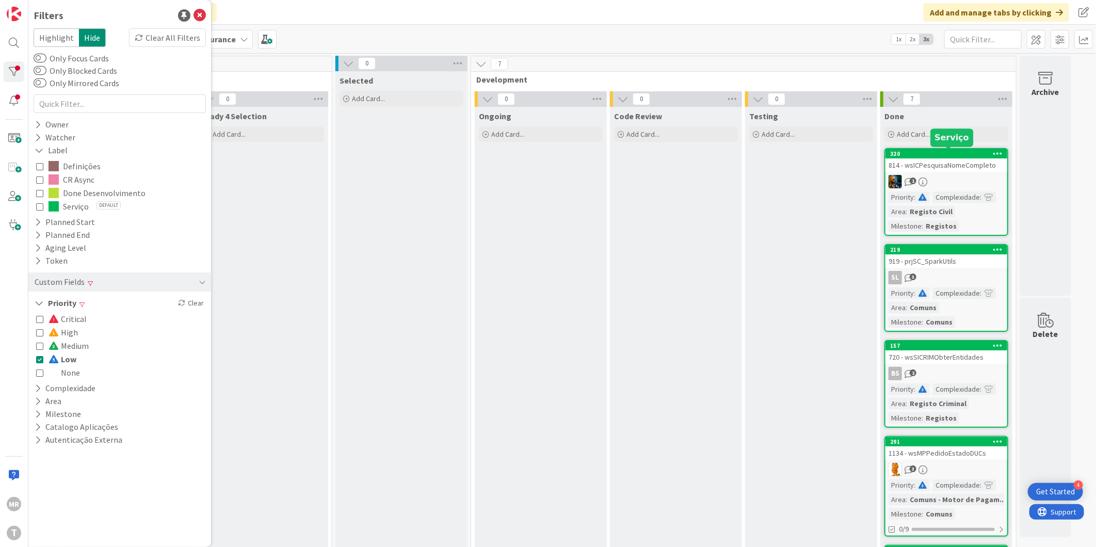
click at [957, 151] on div "320" at bounding box center [948, 153] width 117 height 7
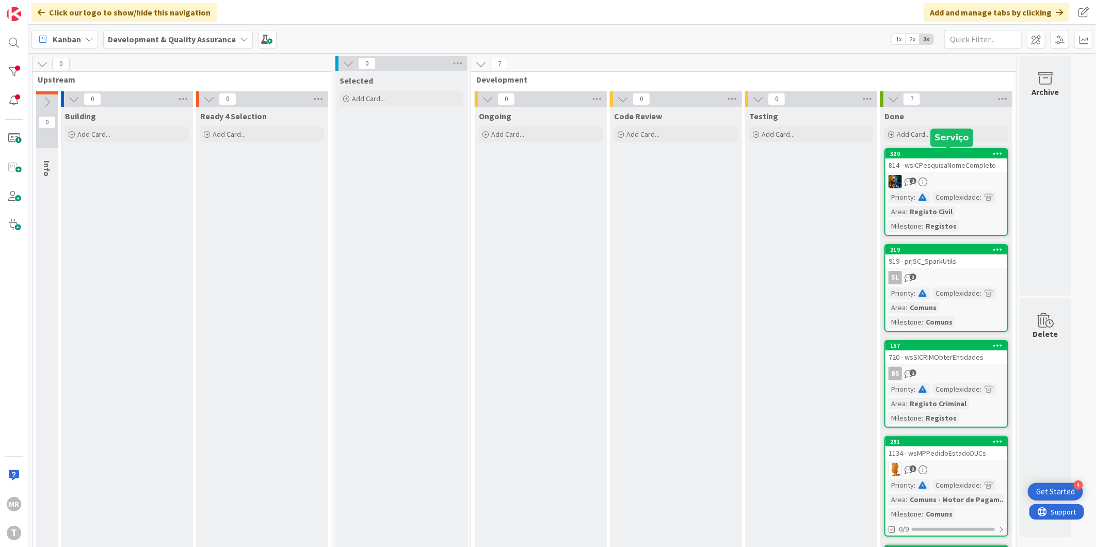
click at [955, 151] on div "320" at bounding box center [948, 153] width 117 height 7
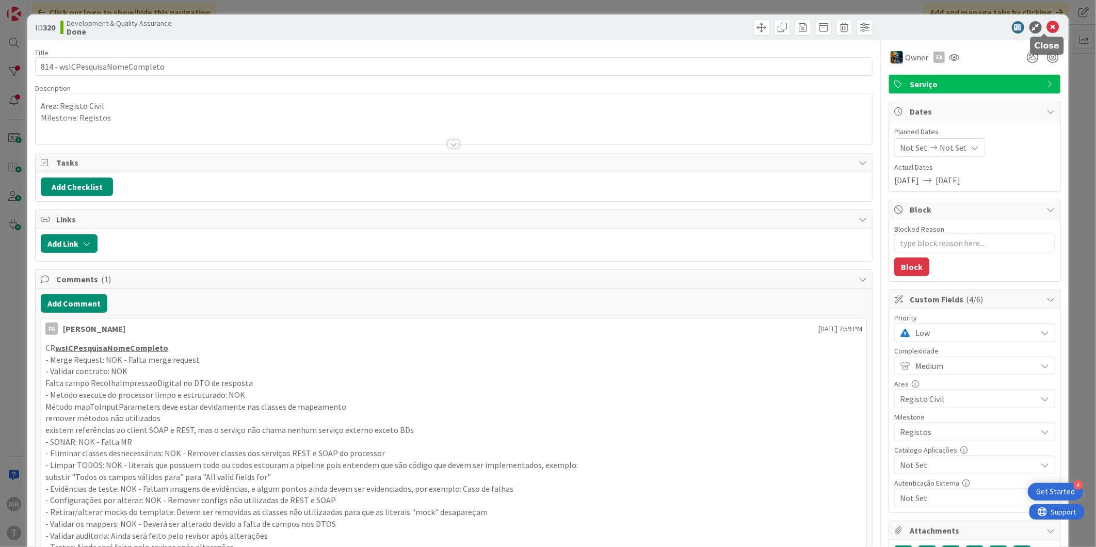
click at [1047, 27] on icon at bounding box center [1053, 27] width 12 height 12
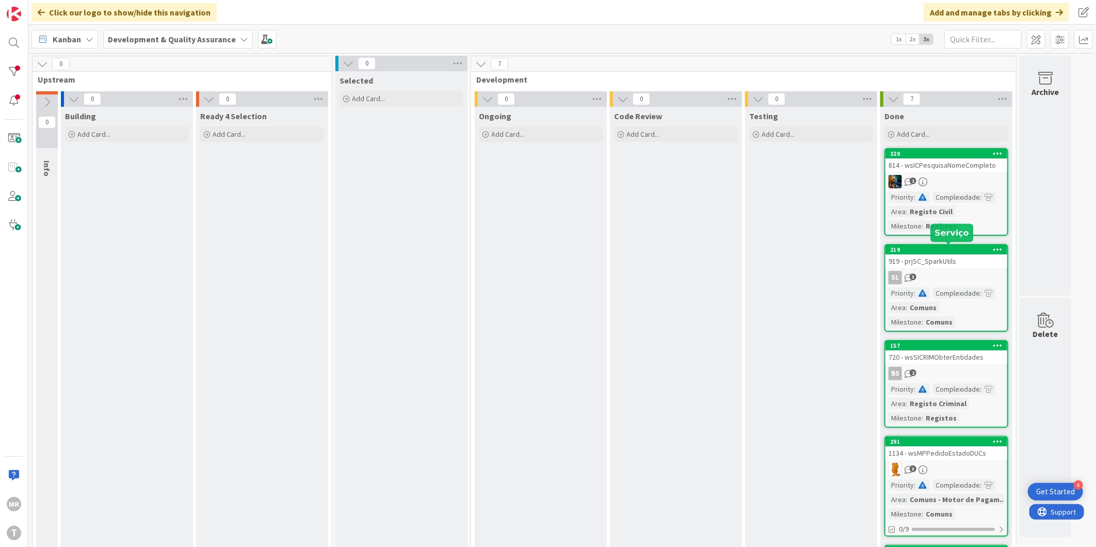
click at [921, 250] on div "219" at bounding box center [948, 249] width 117 height 7
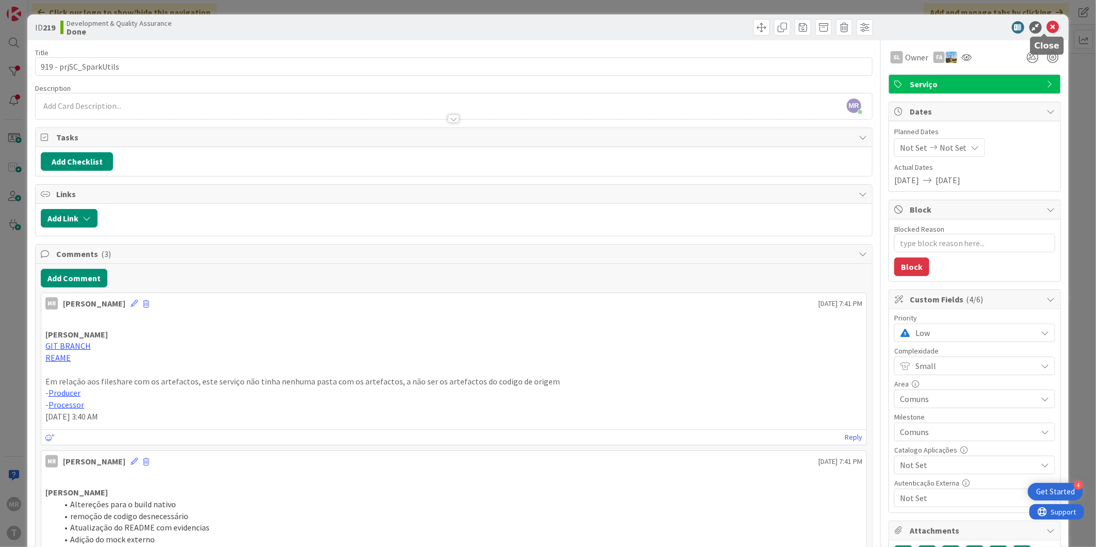
click at [1047, 25] on icon at bounding box center [1053, 27] width 12 height 12
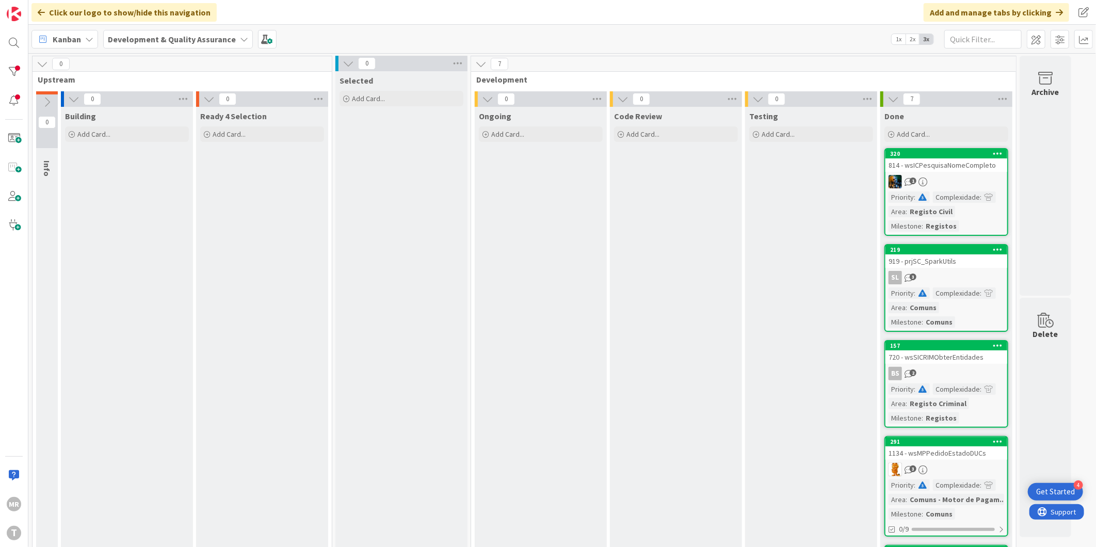
click at [937, 350] on div "720 - wsSICRIMObterEntidades" at bounding box center [946, 356] width 122 height 13
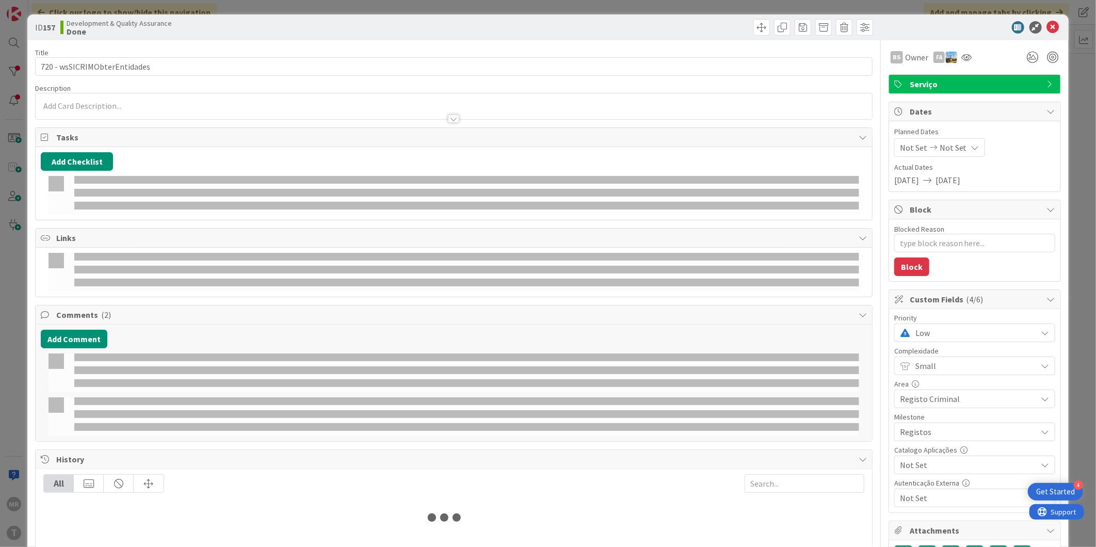
type textarea "x"
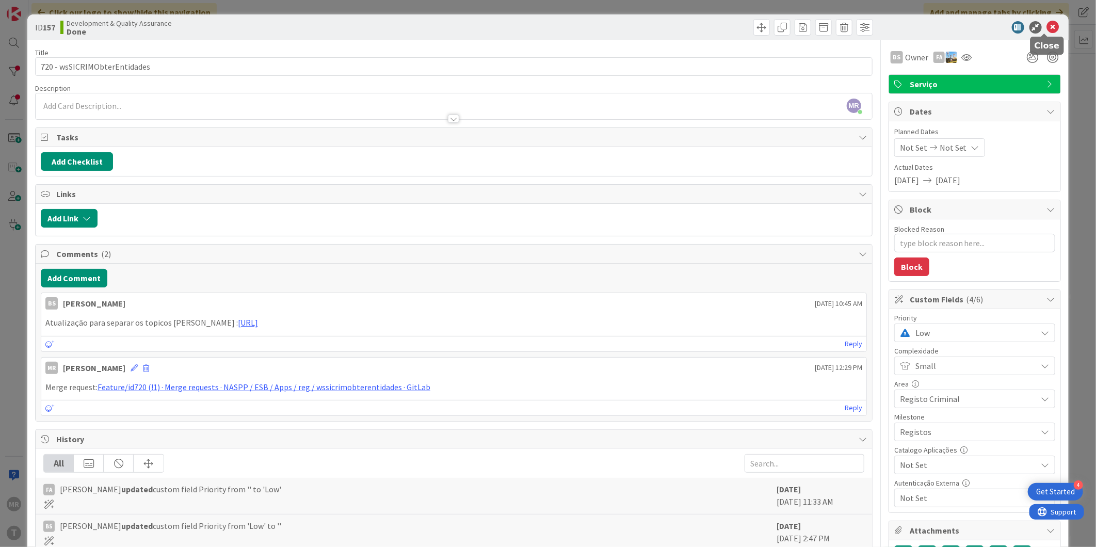
click at [1047, 28] on icon at bounding box center [1053, 27] width 12 height 12
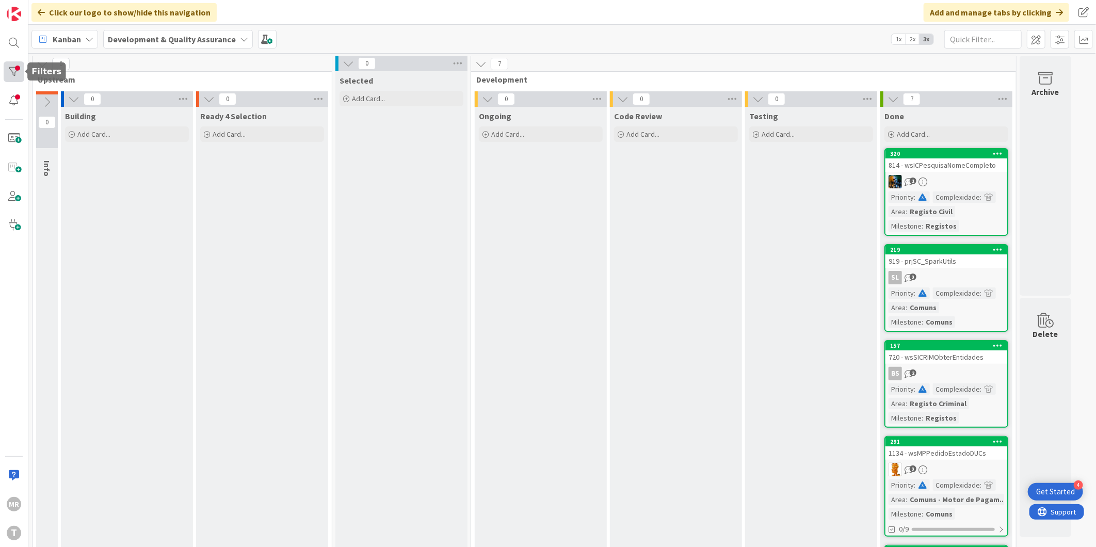
click at [23, 68] on div at bounding box center [14, 71] width 21 height 21
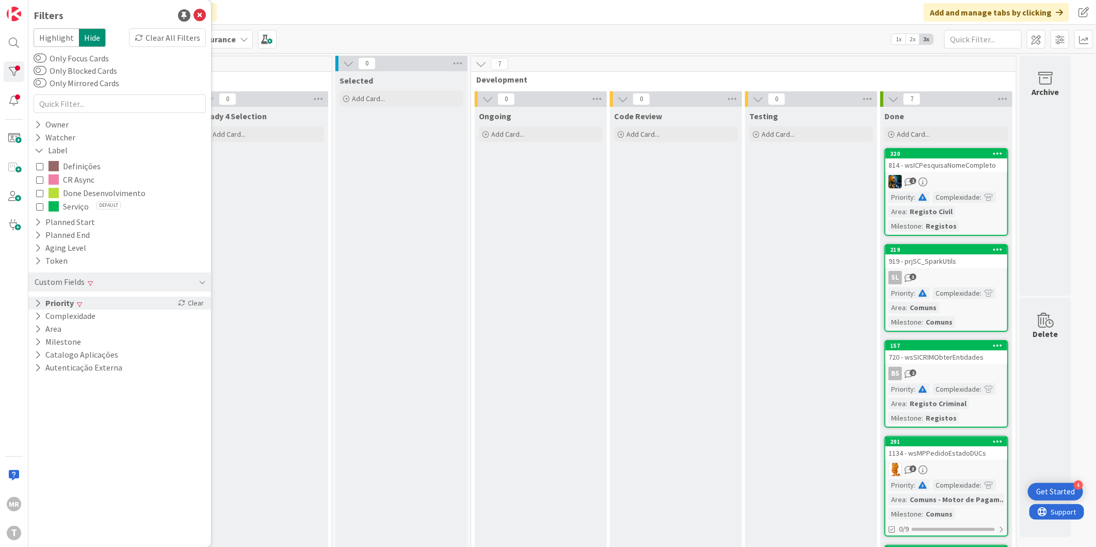
click at [58, 307] on button "Priority" at bounding box center [54, 303] width 41 height 13
click at [71, 356] on span "Low" at bounding box center [62, 358] width 28 height 13
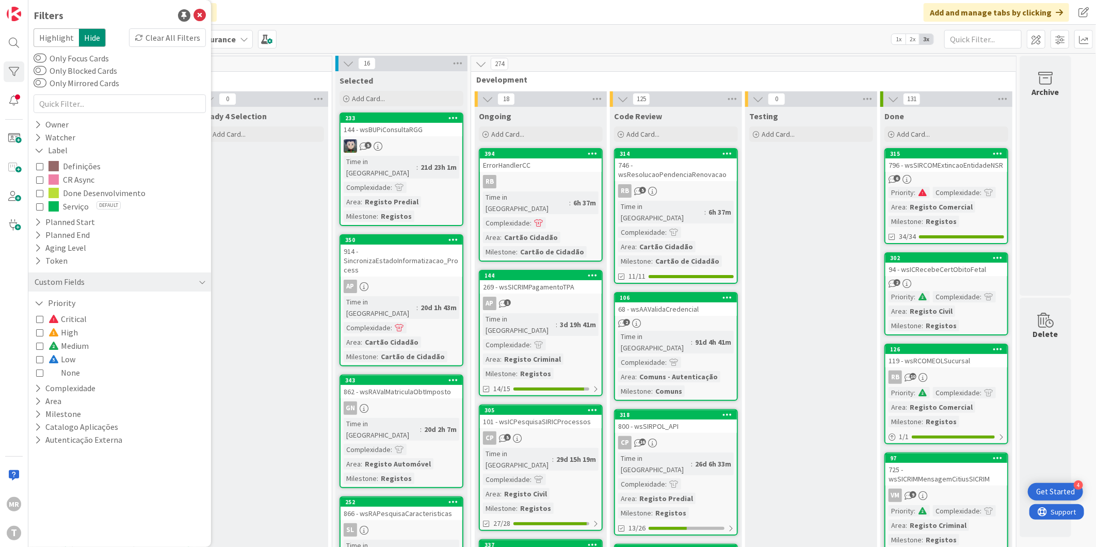
click at [68, 369] on span "None" at bounding box center [63, 372] width 31 height 13
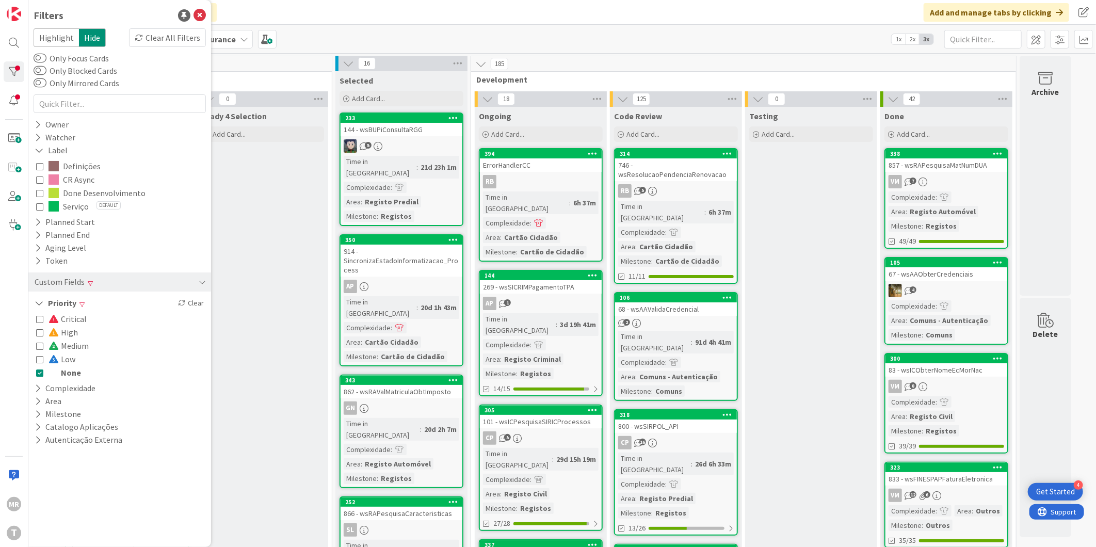
click at [68, 369] on span "None" at bounding box center [64, 372] width 33 height 13
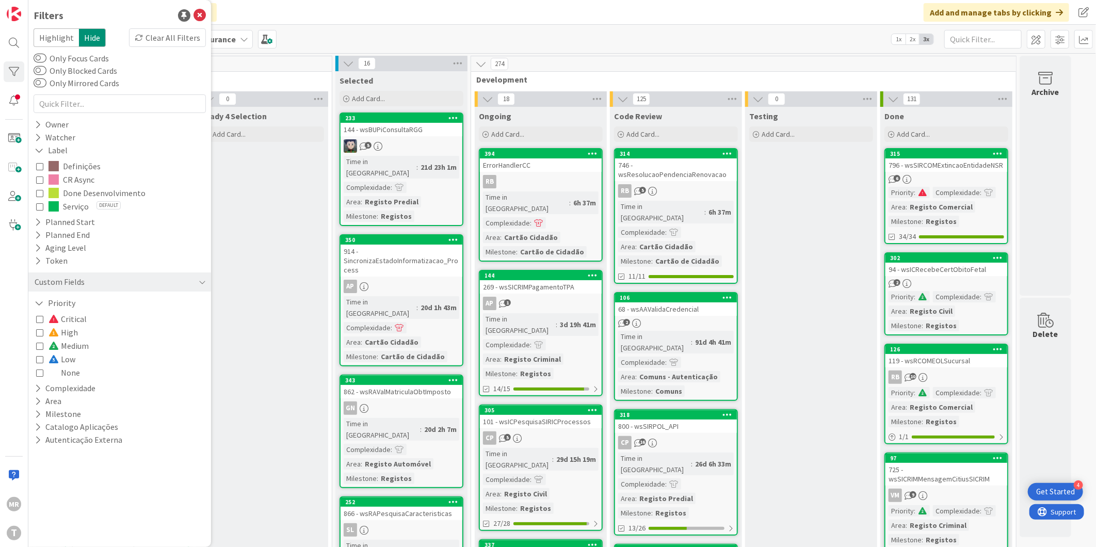
click at [81, 312] on span "Critical" at bounding box center [67, 318] width 38 height 13
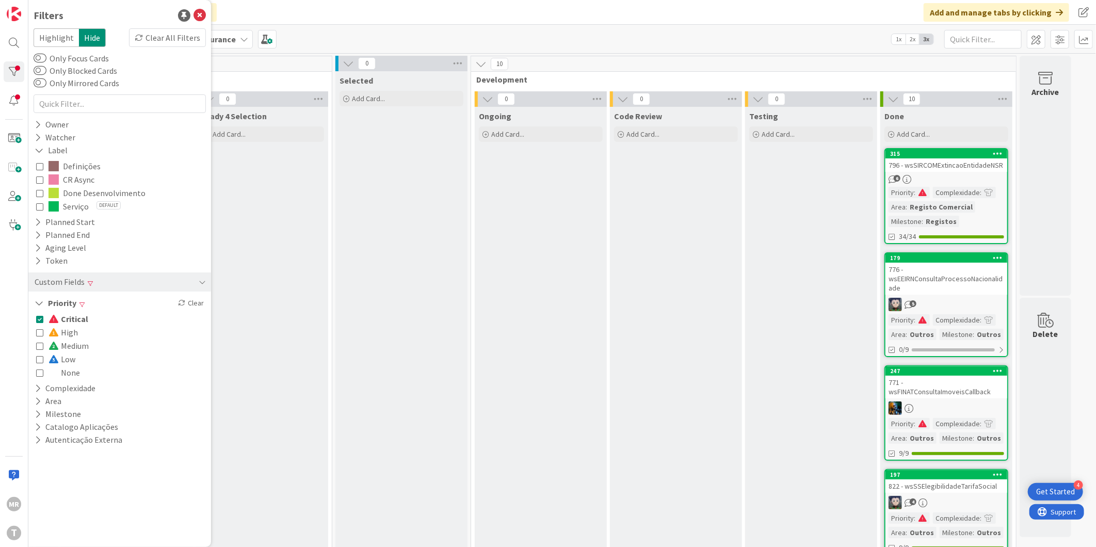
click at [81, 312] on span "Critical" at bounding box center [68, 318] width 40 height 13
